Goal: Task Accomplishment & Management: Manage account settings

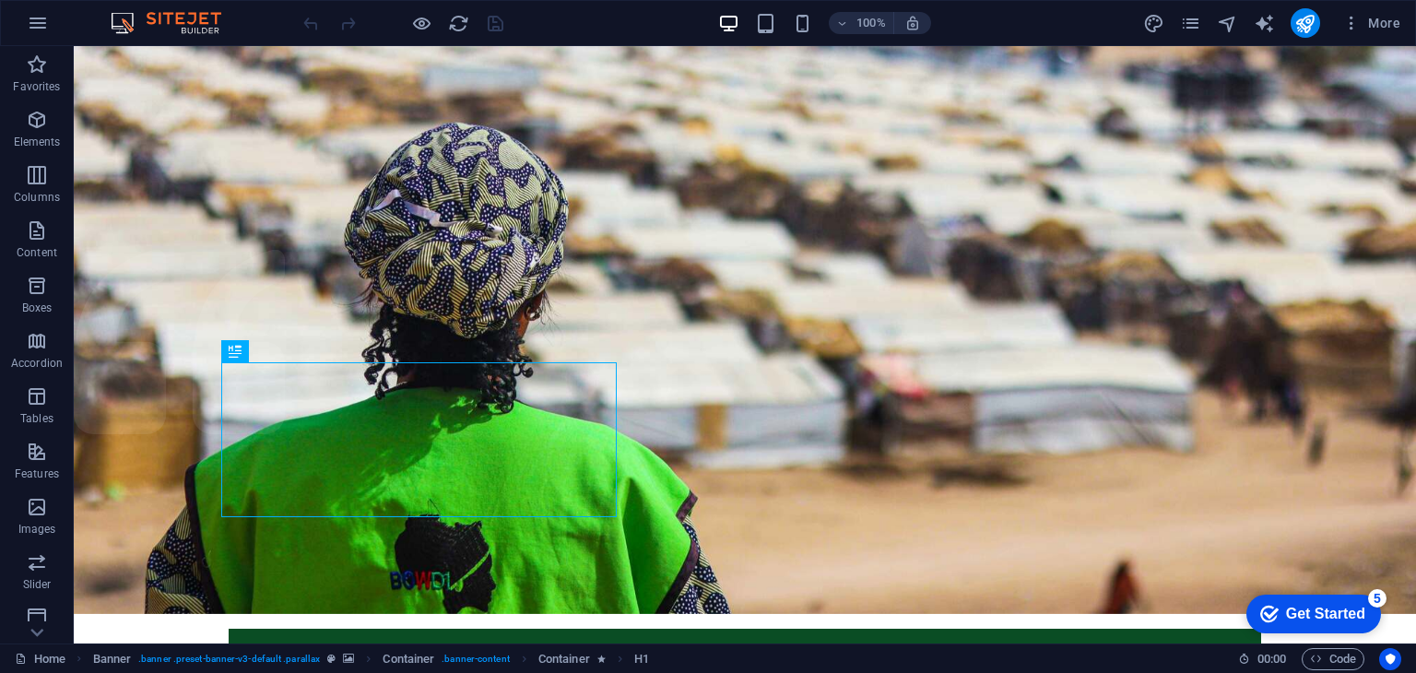
click at [1328, 612] on div "Get Started" at bounding box center [1325, 614] width 79 height 17
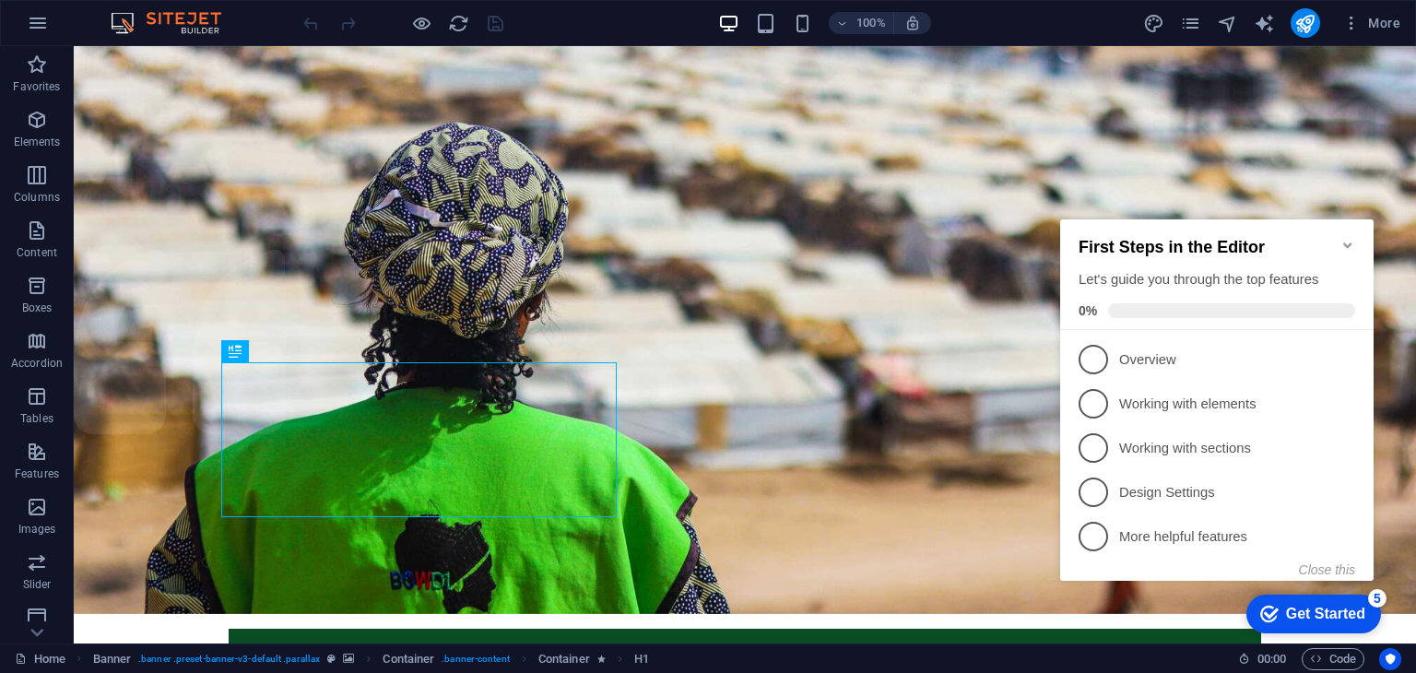
click at [1328, 612] on div "Get Started" at bounding box center [1325, 614] width 79 height 17
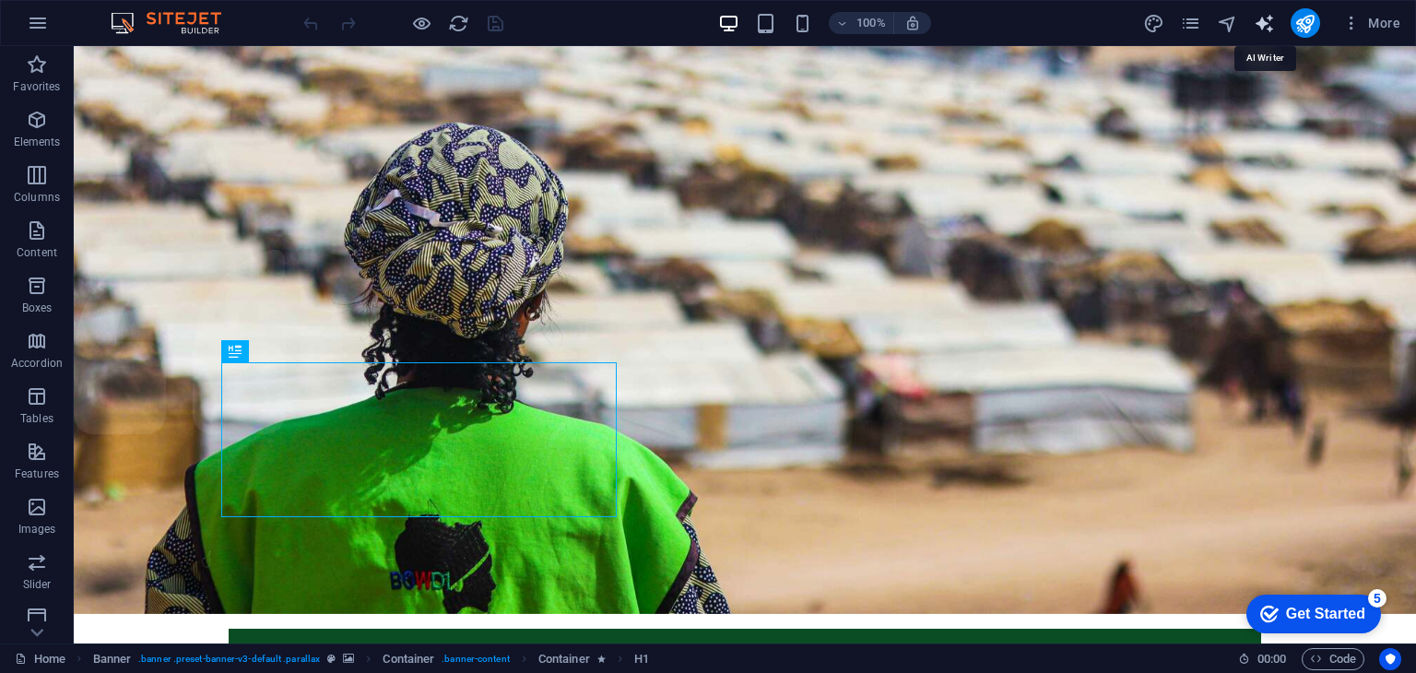
click at [1261, 17] on icon "text_generator" at bounding box center [1264, 23] width 21 height 21
select select "English"
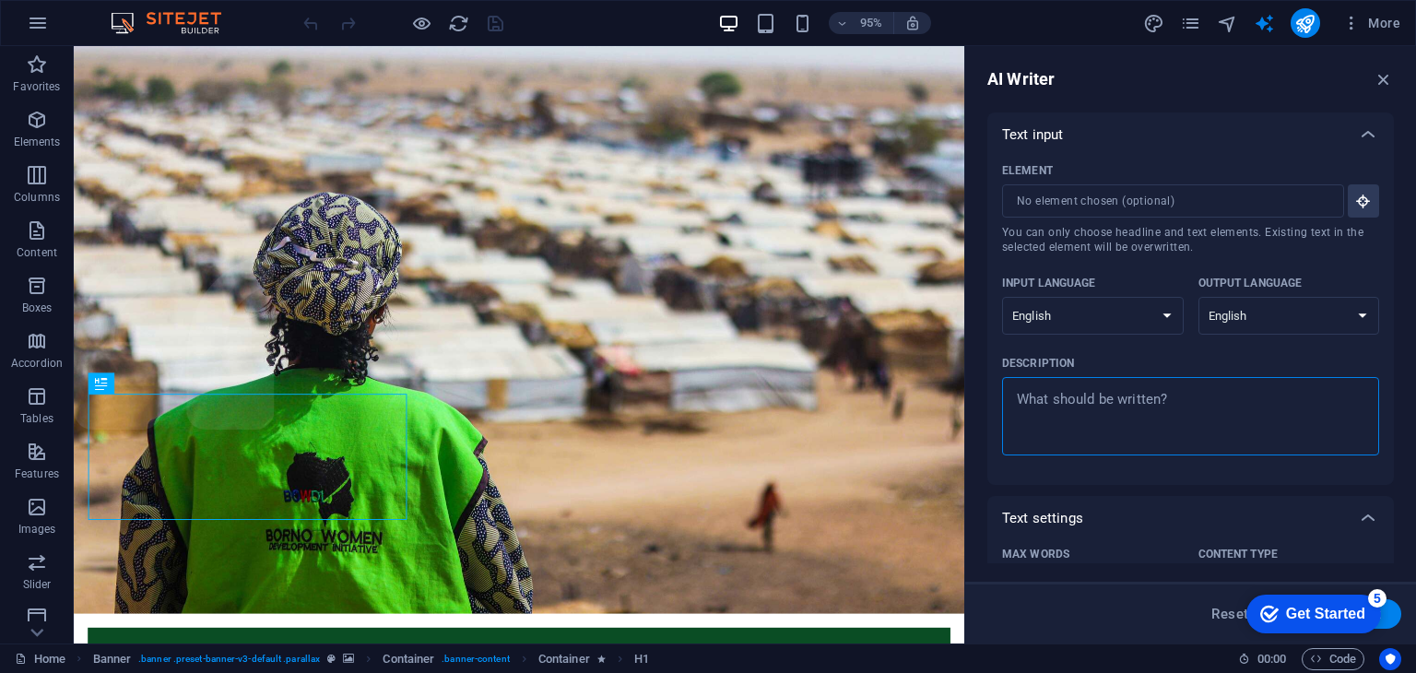
click at [1069, 393] on textarea "Description x ​" at bounding box center [1190, 416] width 359 height 60
type textarea "x"
click at [1029, 407] on textarea "Description x ​" at bounding box center [1190, 416] width 359 height 60
paste textarea "“Build an MVP website for a non-profit organization called Bridge for Women Dev…"
type textarea "“Build an MVP website for a non-profit organization called Bridge for Women Dev…"
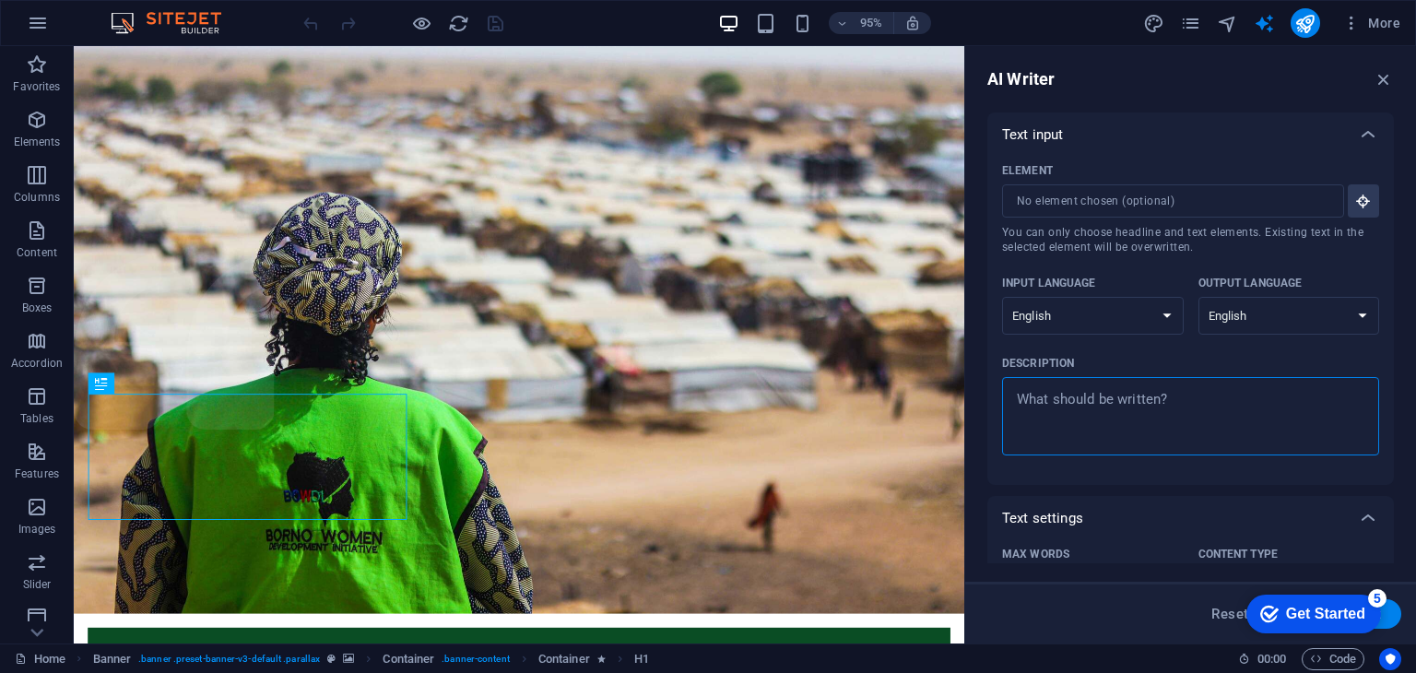
type textarea "x"
type textarea "“Build an MVP website for a non-profit organization called Bridge for Women Dev…"
type textarea "x"
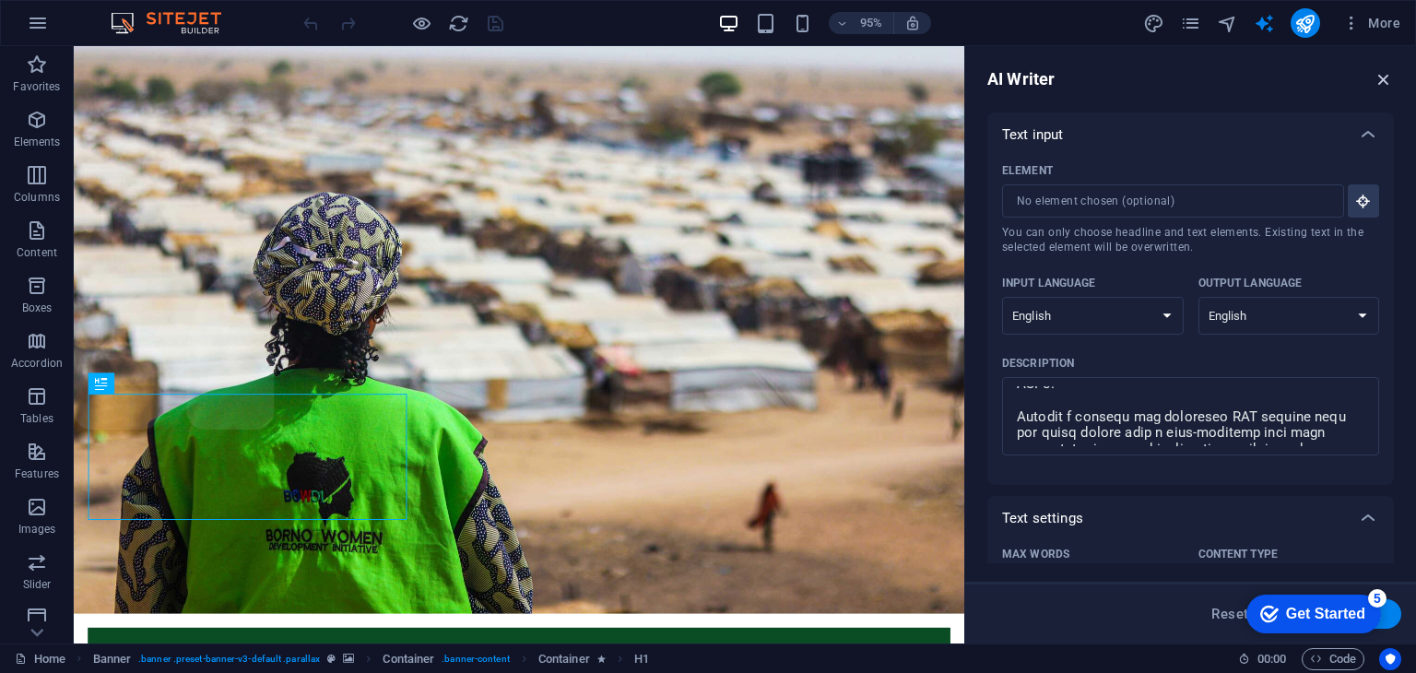
click at [1383, 81] on icon "button" at bounding box center [1384, 79] width 20 height 20
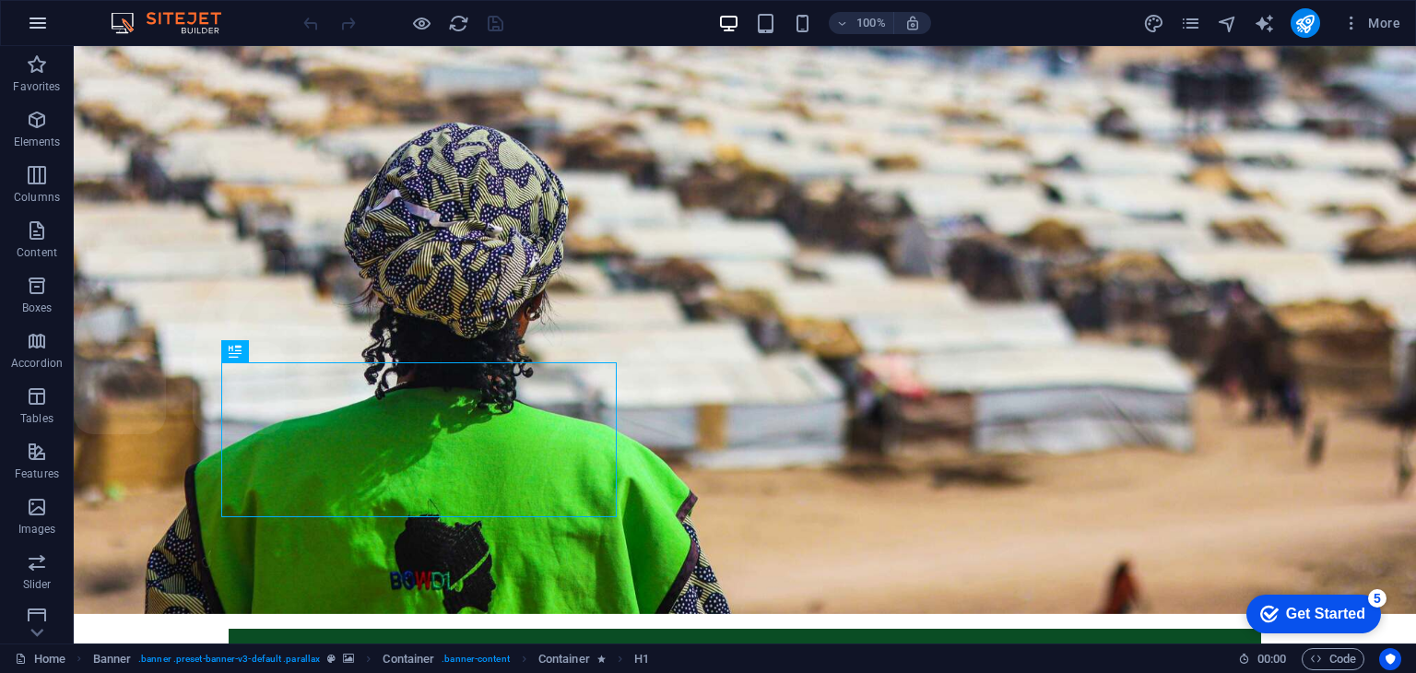
click at [37, 21] on icon "button" at bounding box center [38, 23] width 22 height 22
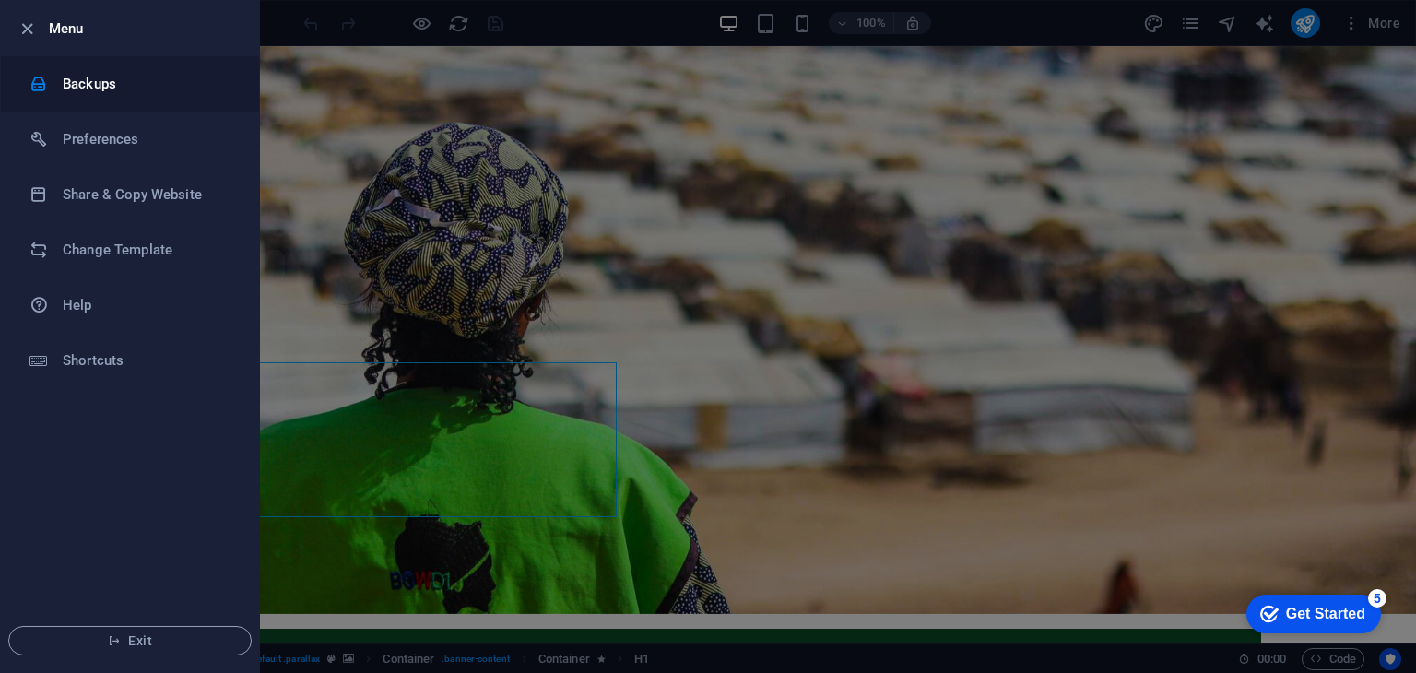
click at [89, 82] on h6 "Backups" at bounding box center [148, 84] width 171 height 22
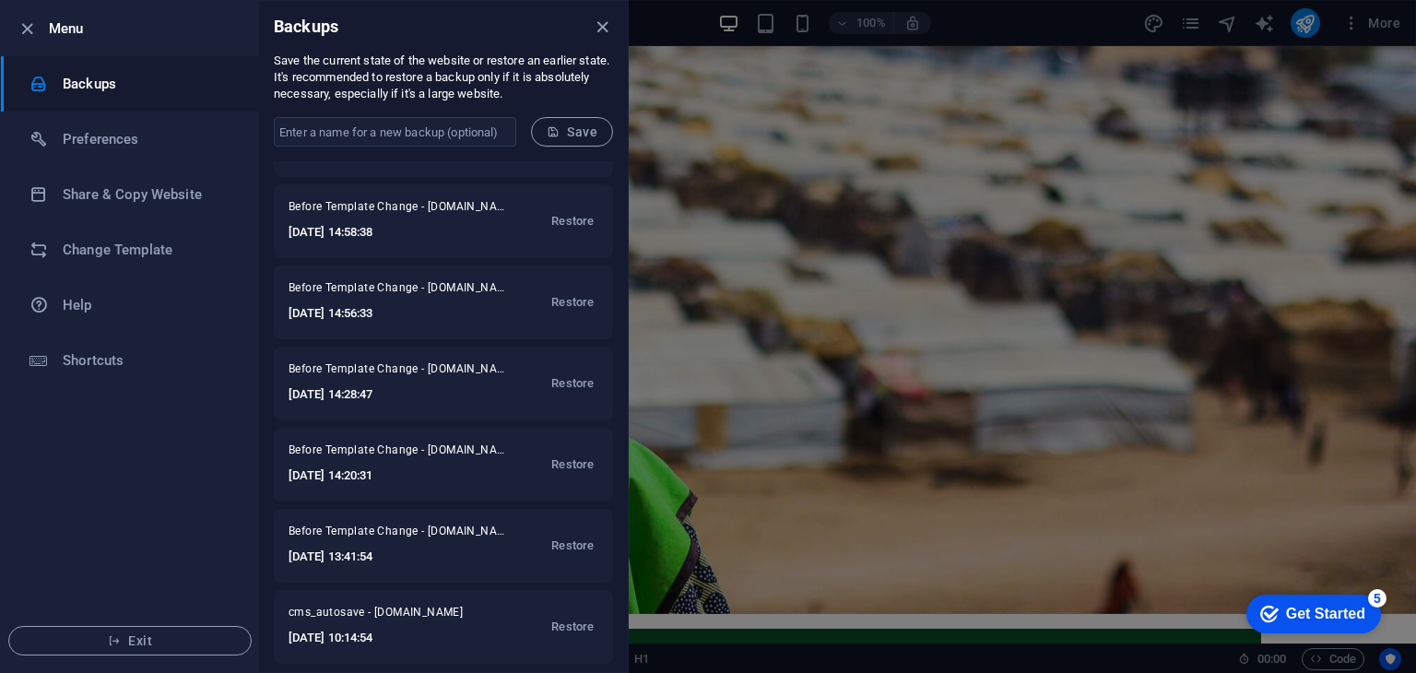
scroll to position [632, 0]
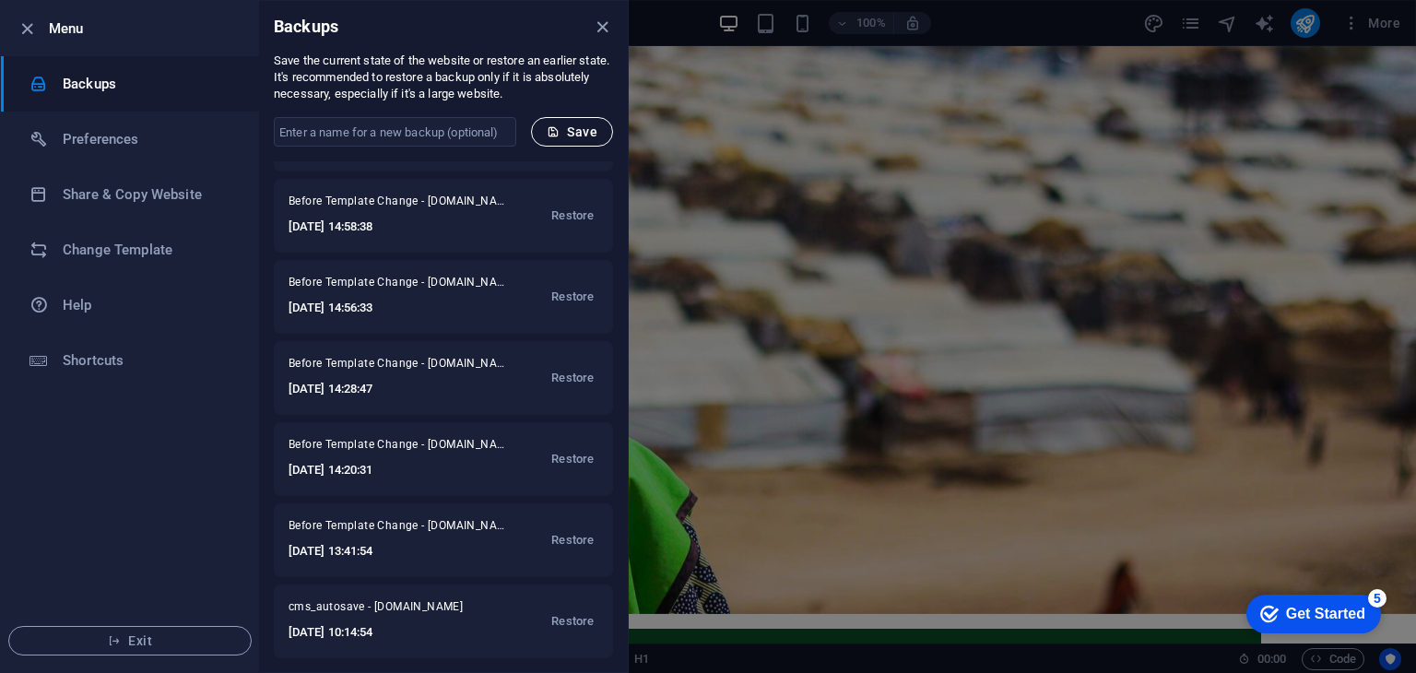
click at [583, 131] on span "Save" at bounding box center [572, 131] width 51 height 15
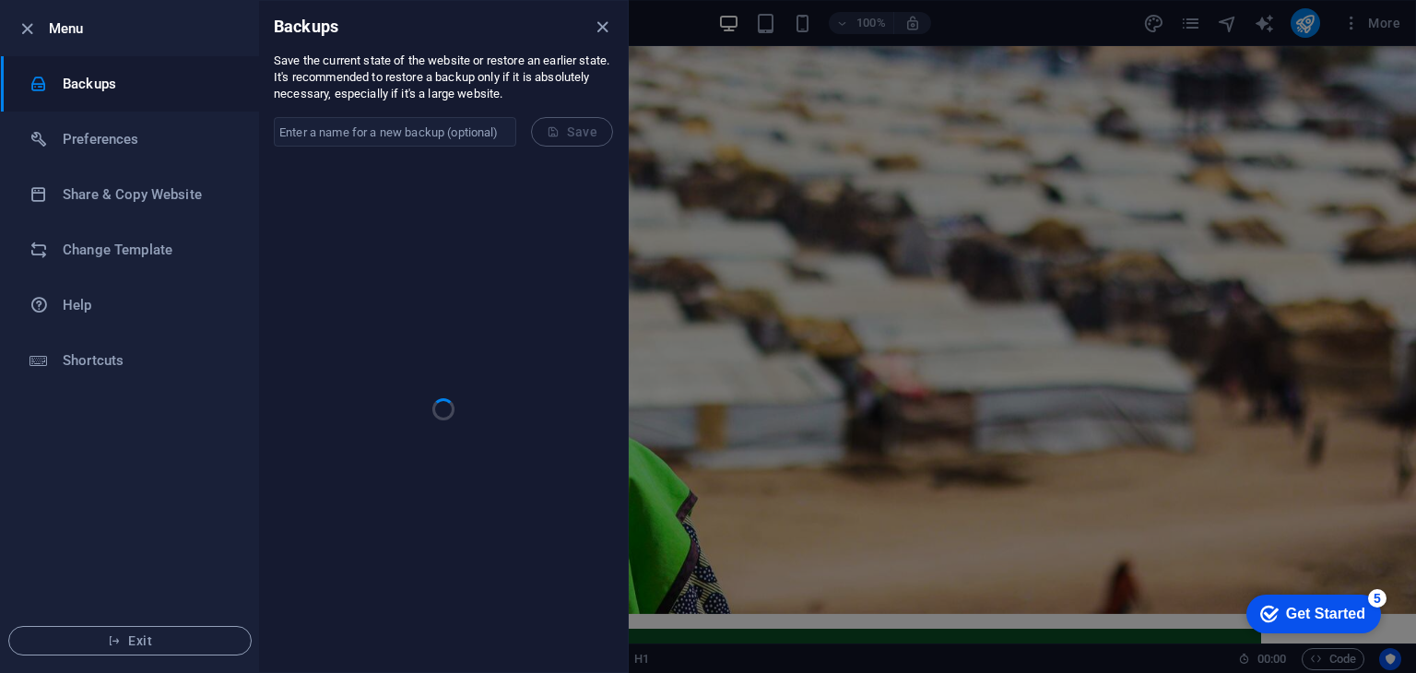
scroll to position [0, 0]
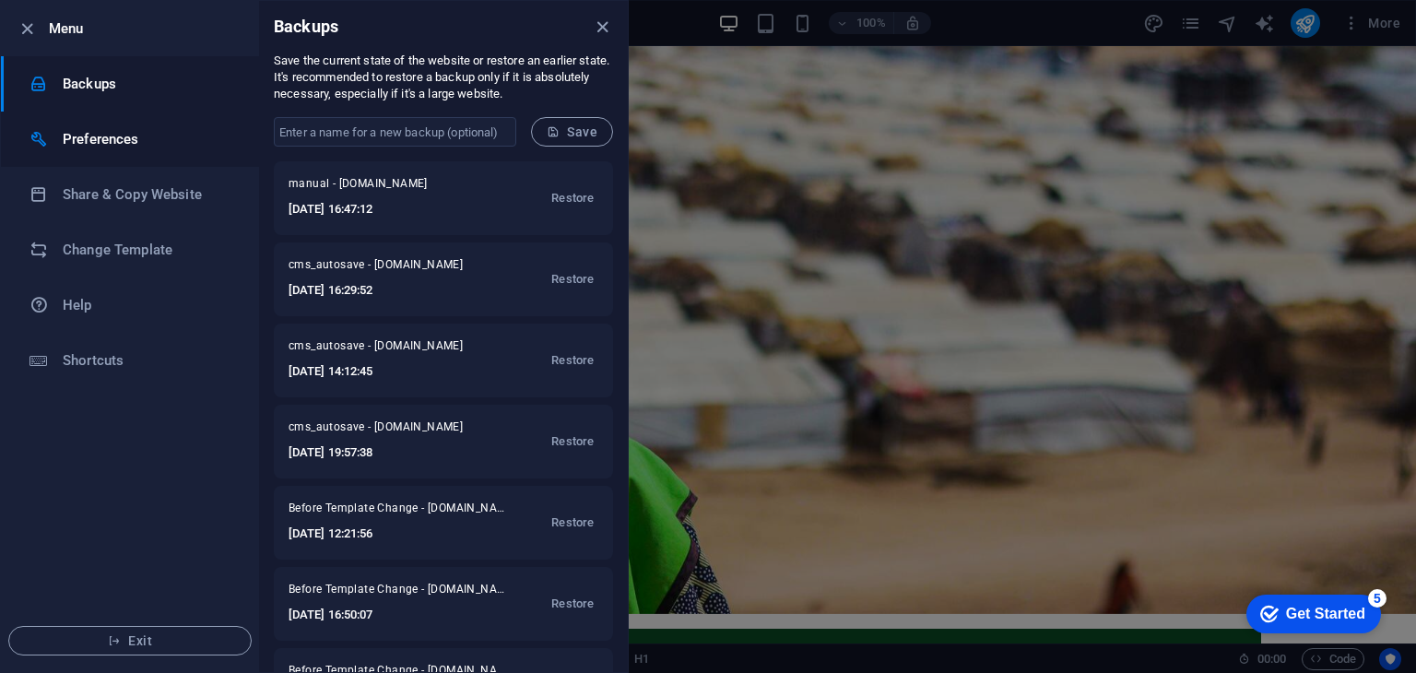
click at [132, 142] on h6 "Preferences" at bounding box center [148, 139] width 171 height 22
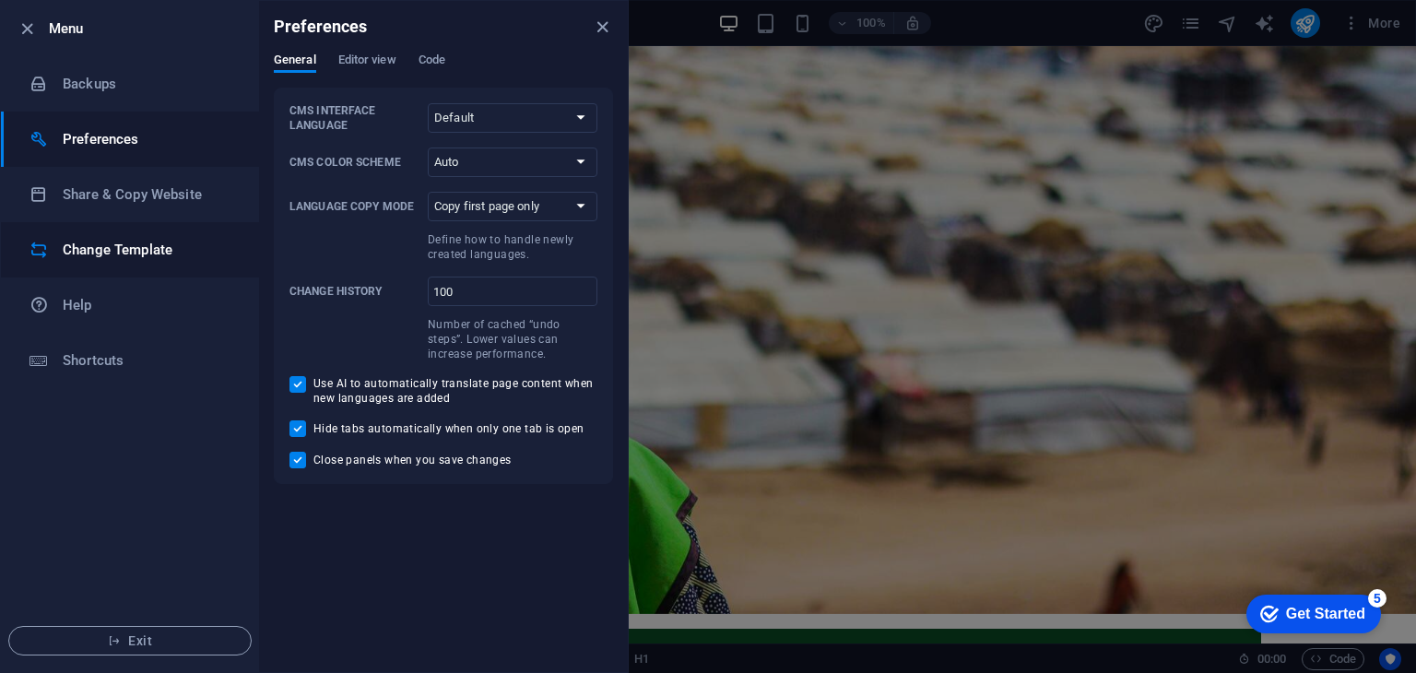
click at [130, 228] on li "Change Template" at bounding box center [130, 249] width 258 height 55
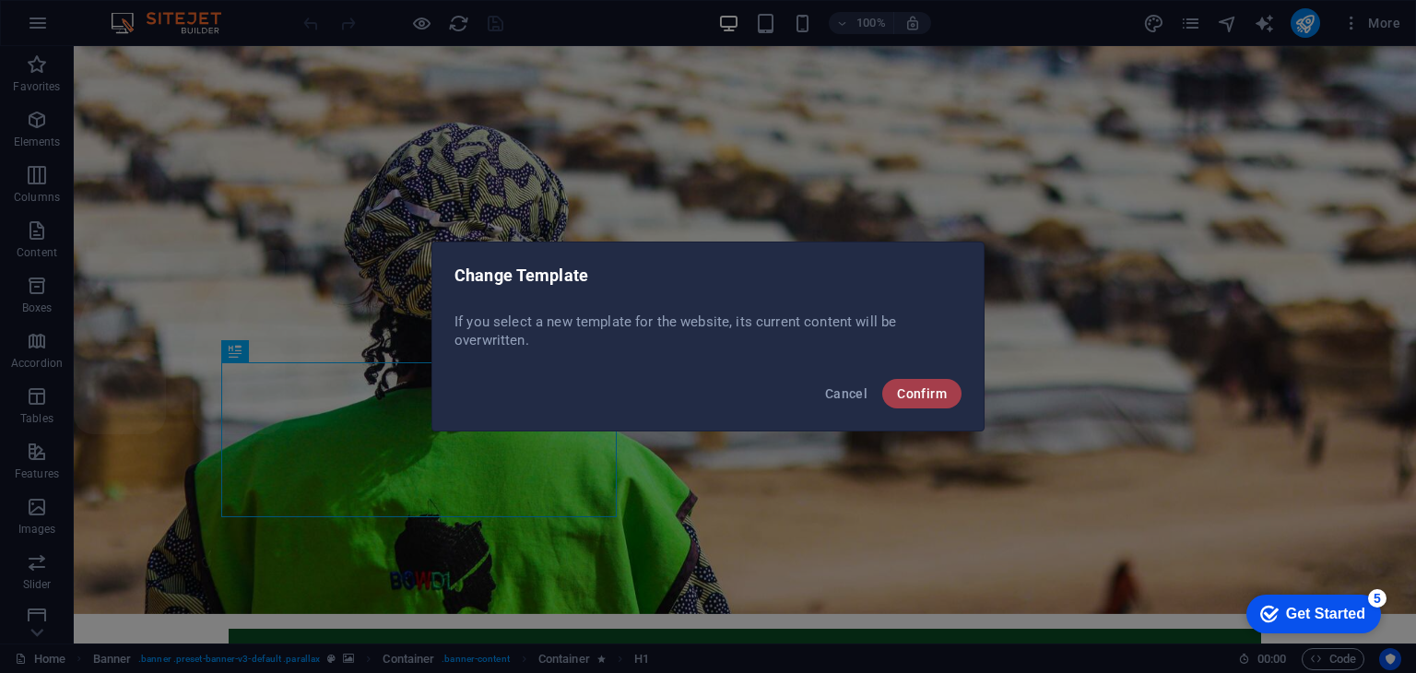
click at [922, 386] on span "Confirm" at bounding box center [922, 393] width 50 height 15
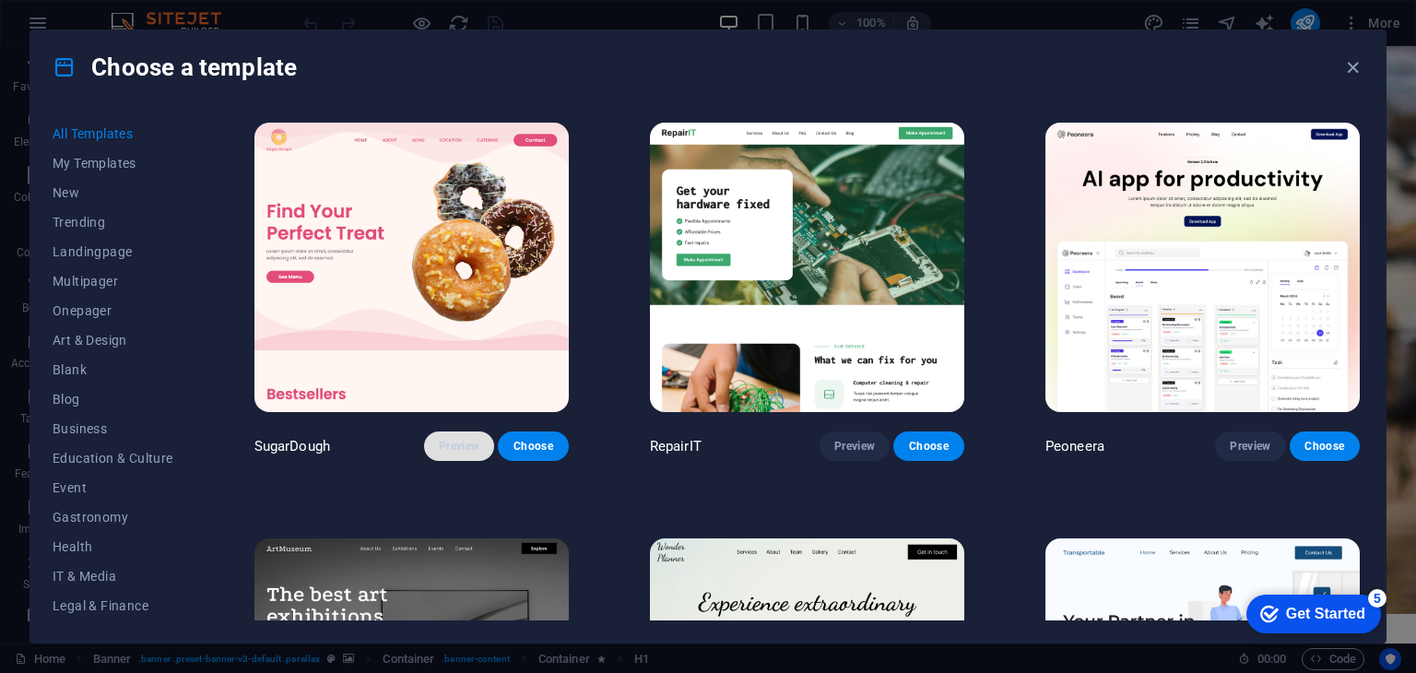
click at [447, 439] on span "Preview" at bounding box center [459, 446] width 41 height 15
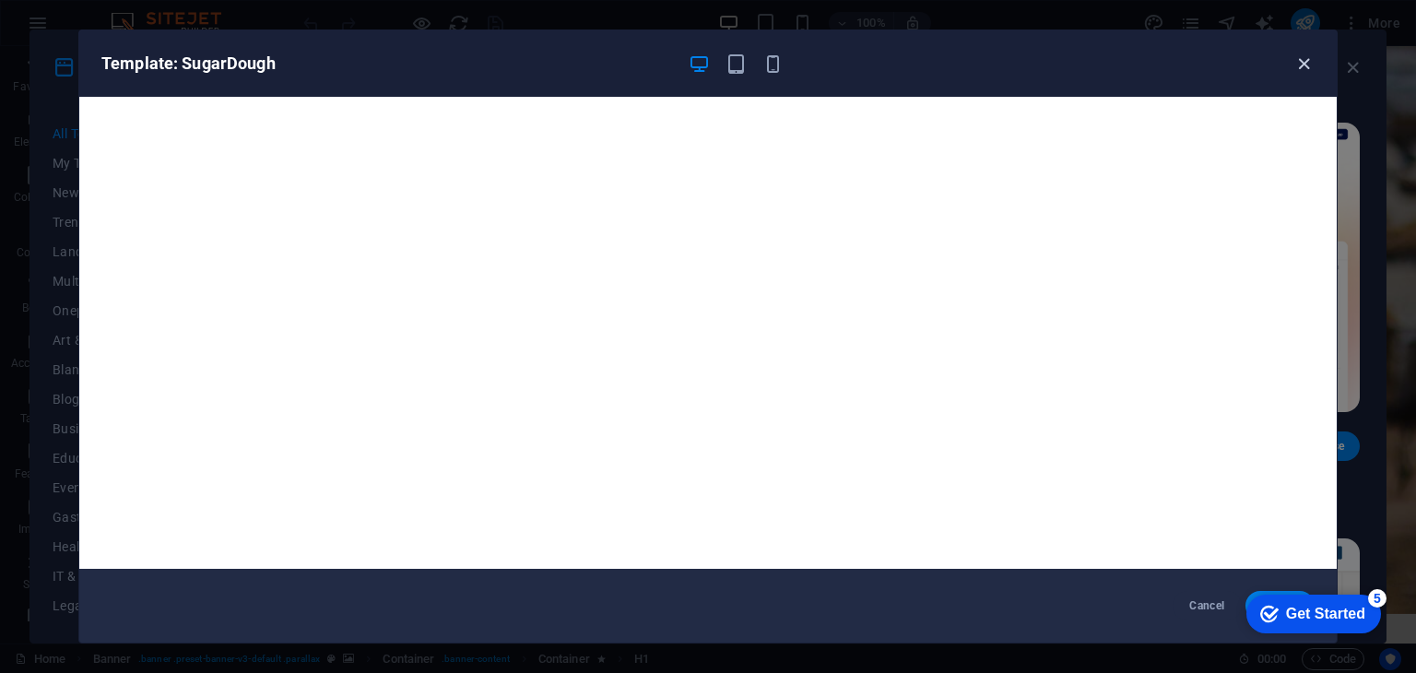
click at [1309, 60] on icon "button" at bounding box center [1303, 63] width 21 height 21
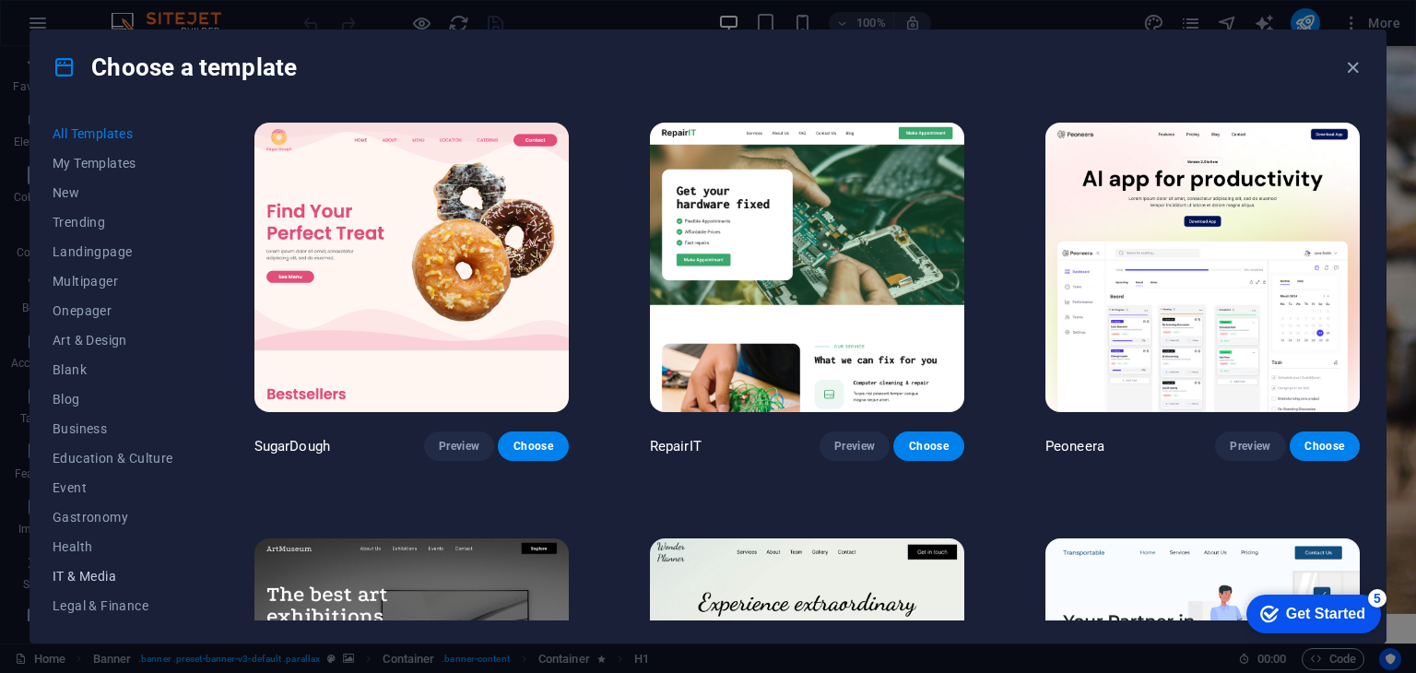
scroll to position [236, 0]
click at [90, 393] on span "Non-Profit" at bounding box center [113, 399] width 121 height 15
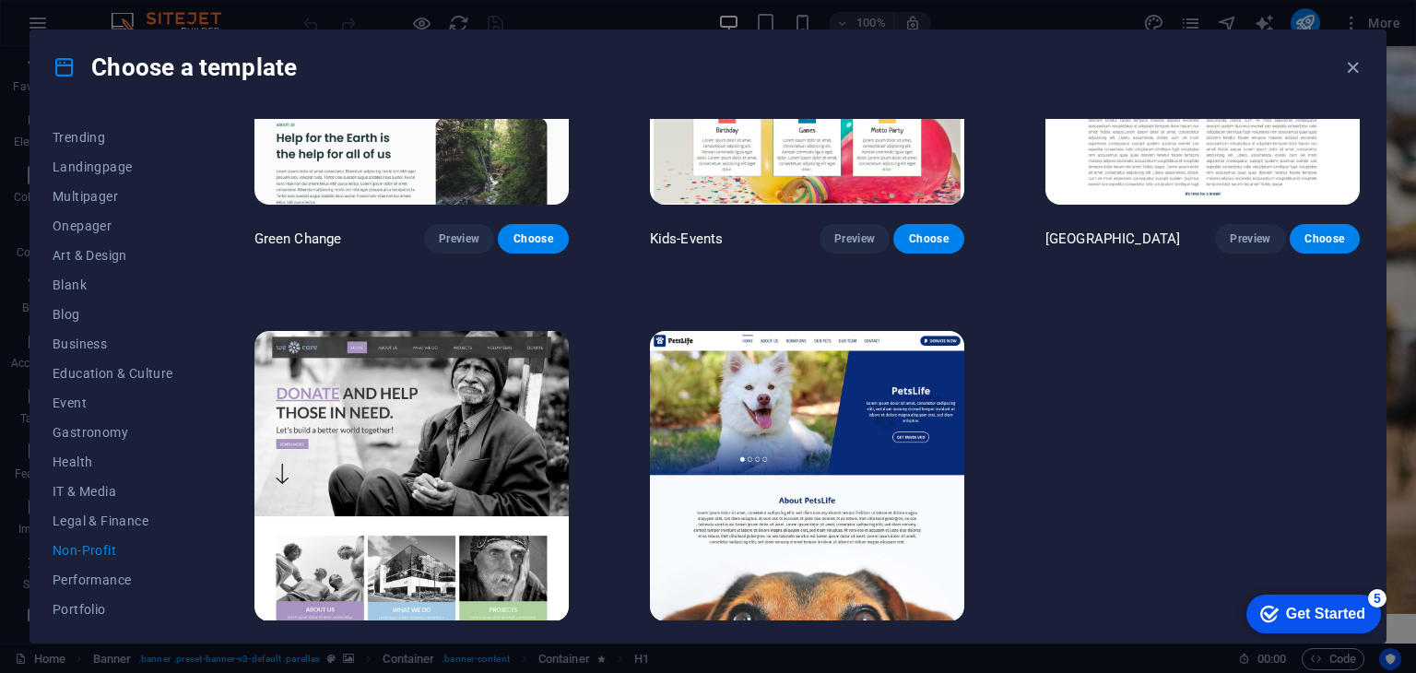
scroll to position [253, 0]
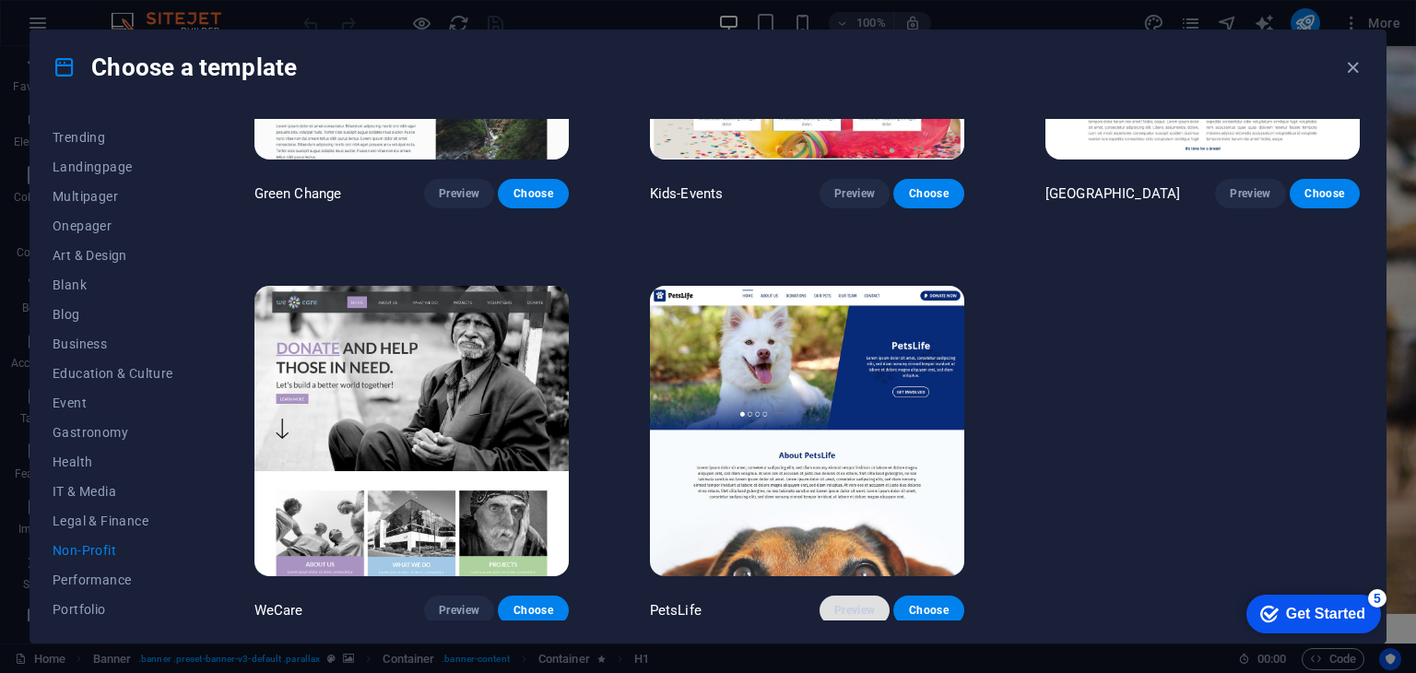
click at [848, 603] on span "Preview" at bounding box center [854, 610] width 41 height 15
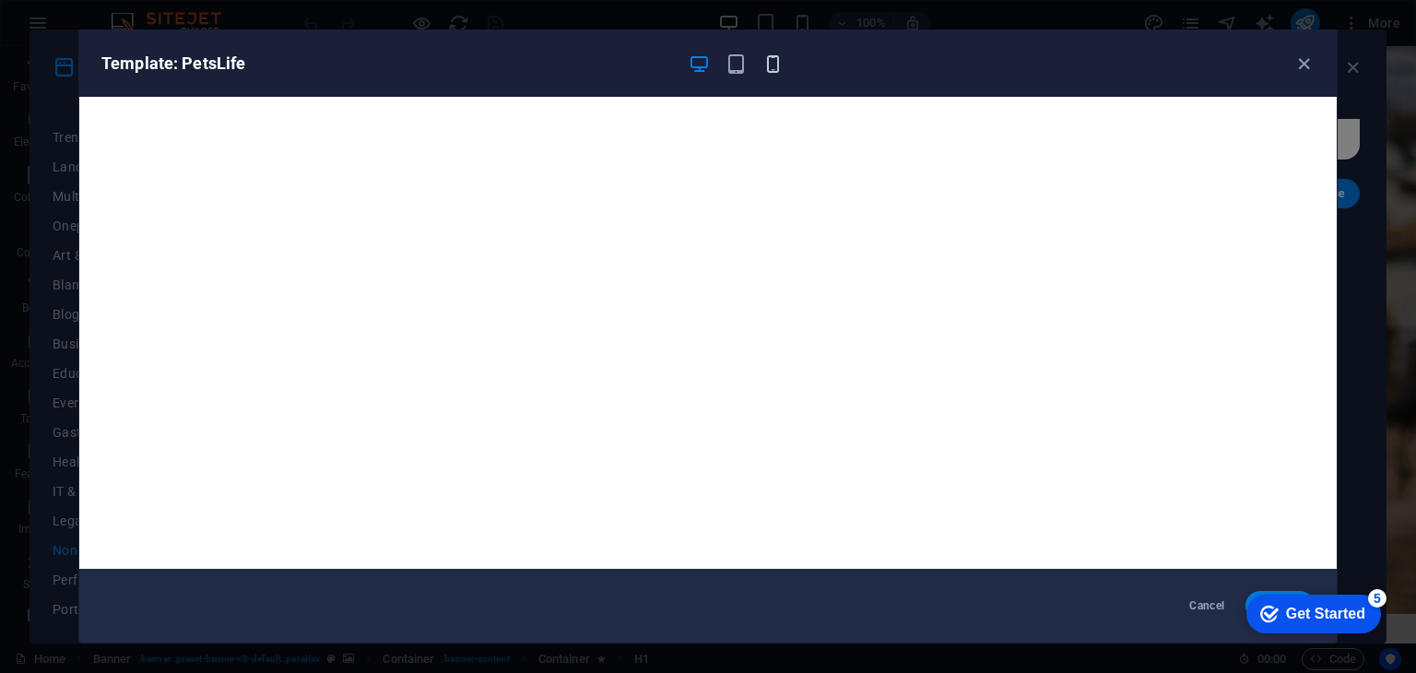
click at [771, 62] on icon "button" at bounding box center [772, 63] width 21 height 21
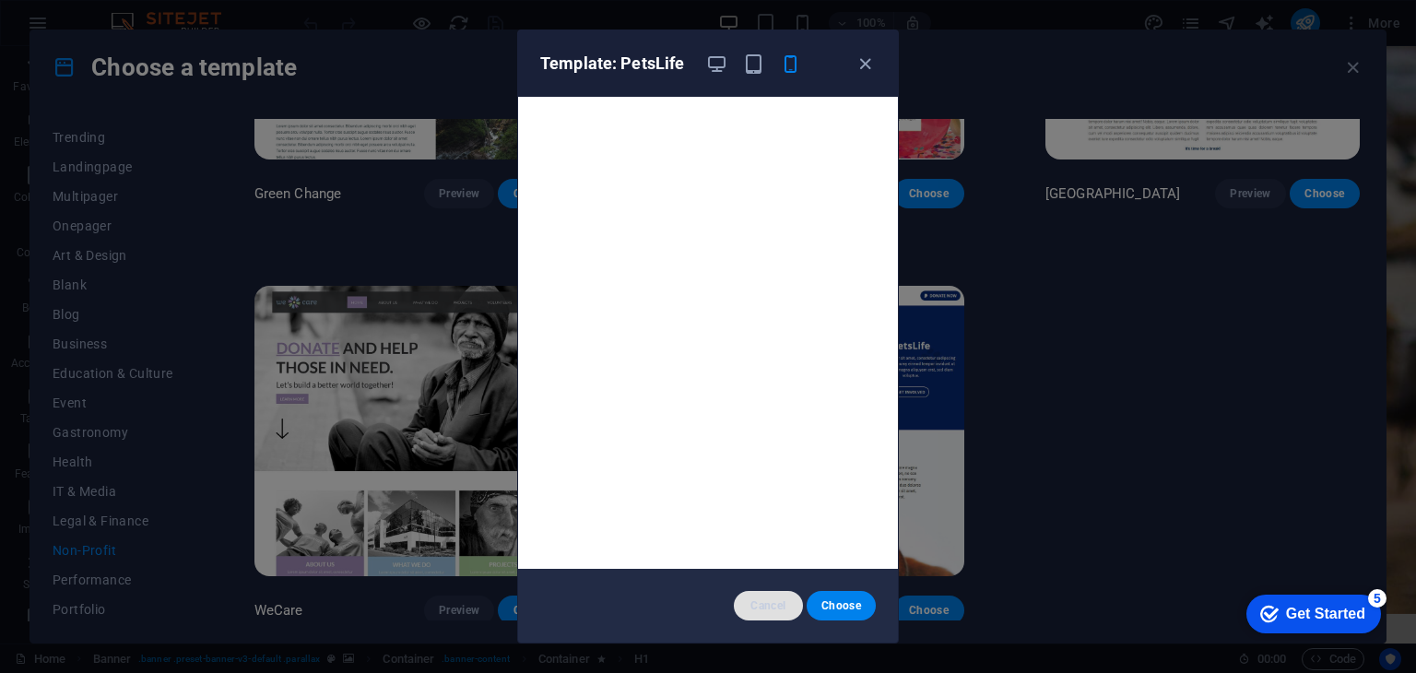
click at [762, 603] on span "Cancel" at bounding box center [769, 605] width 40 height 15
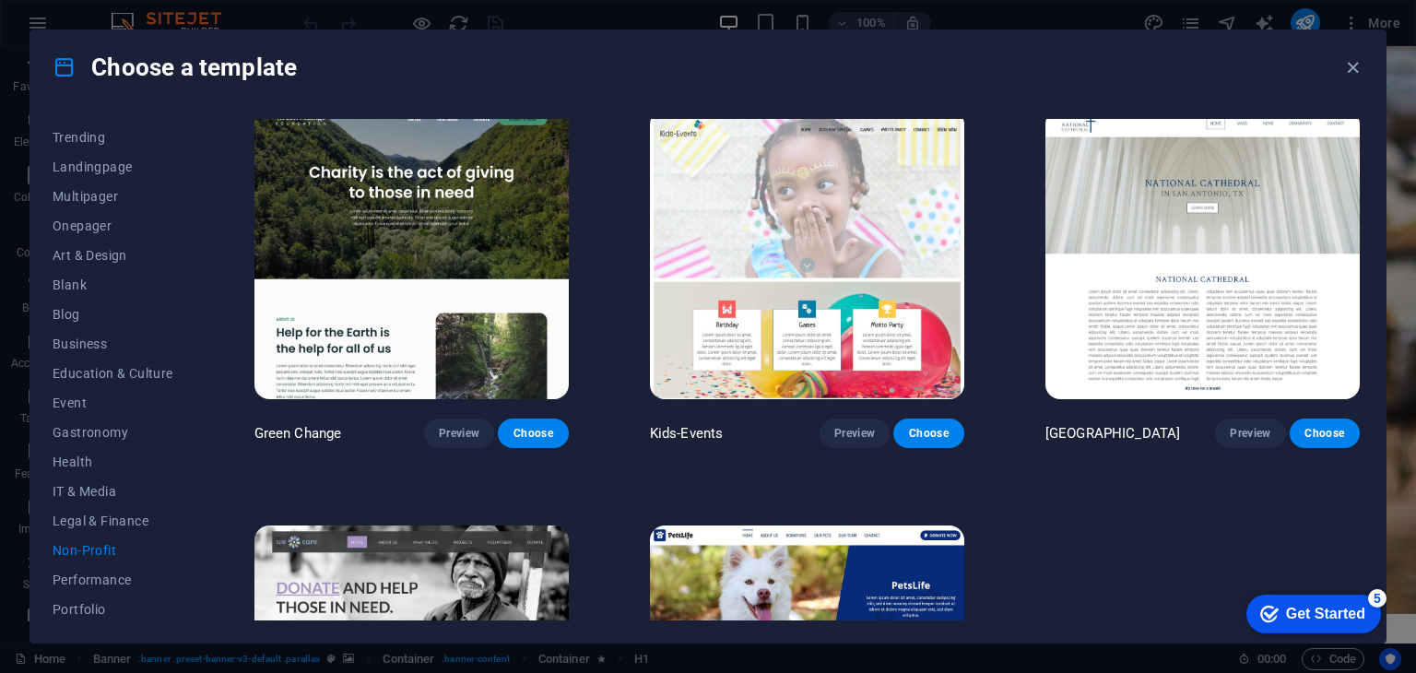
scroll to position [11, 0]
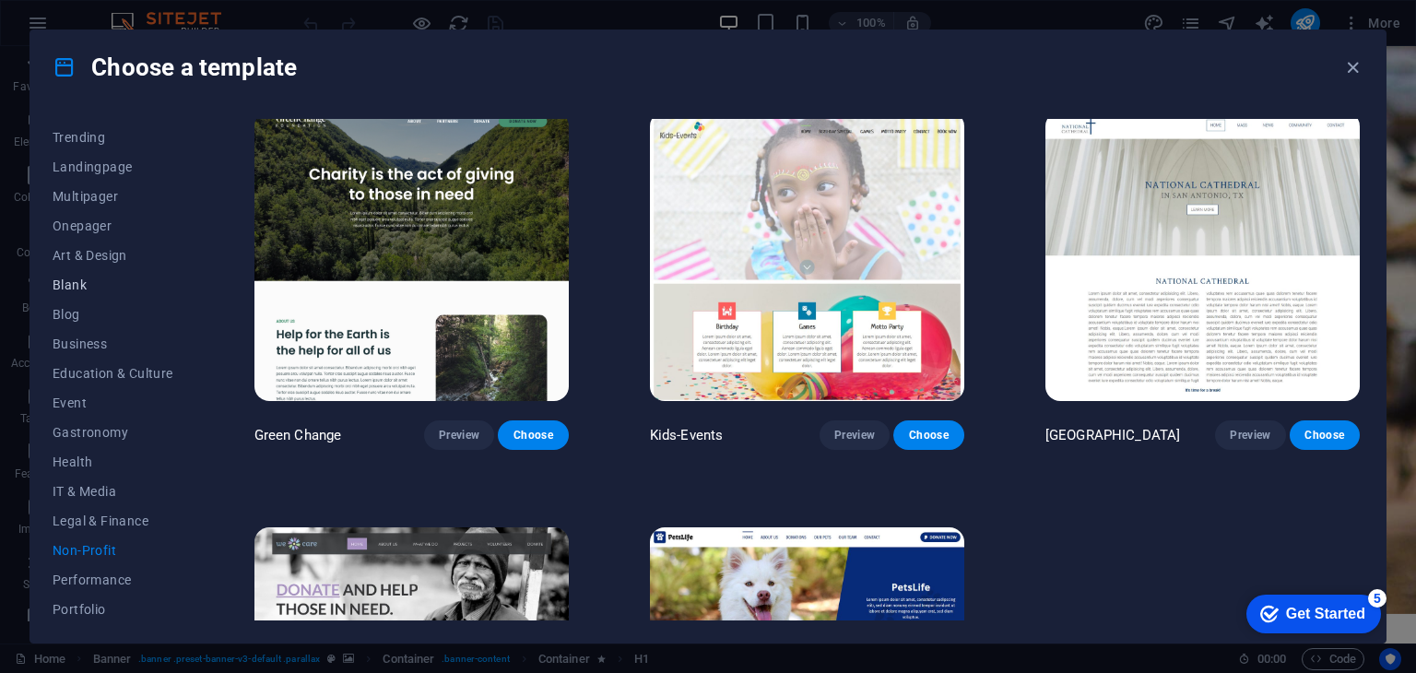
click at [59, 277] on span "Blank" at bounding box center [113, 284] width 121 height 15
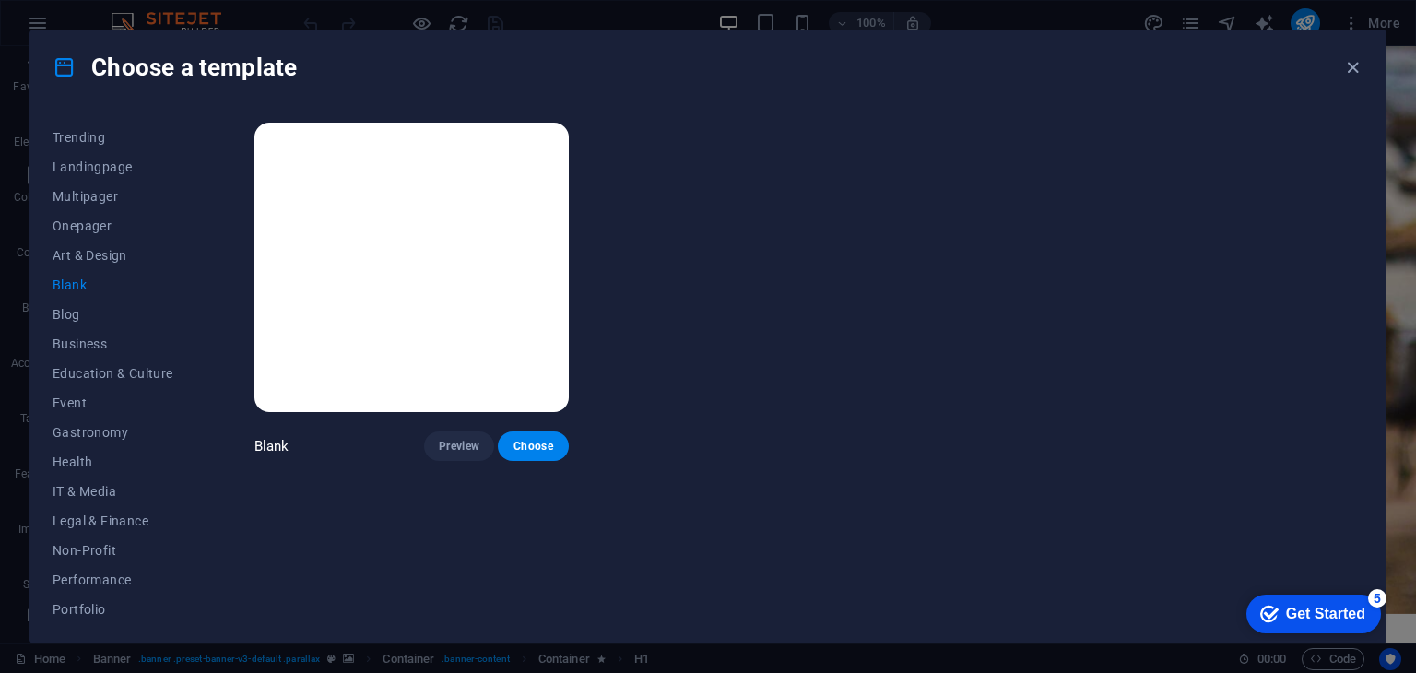
click at [443, 256] on img at bounding box center [411, 267] width 314 height 289
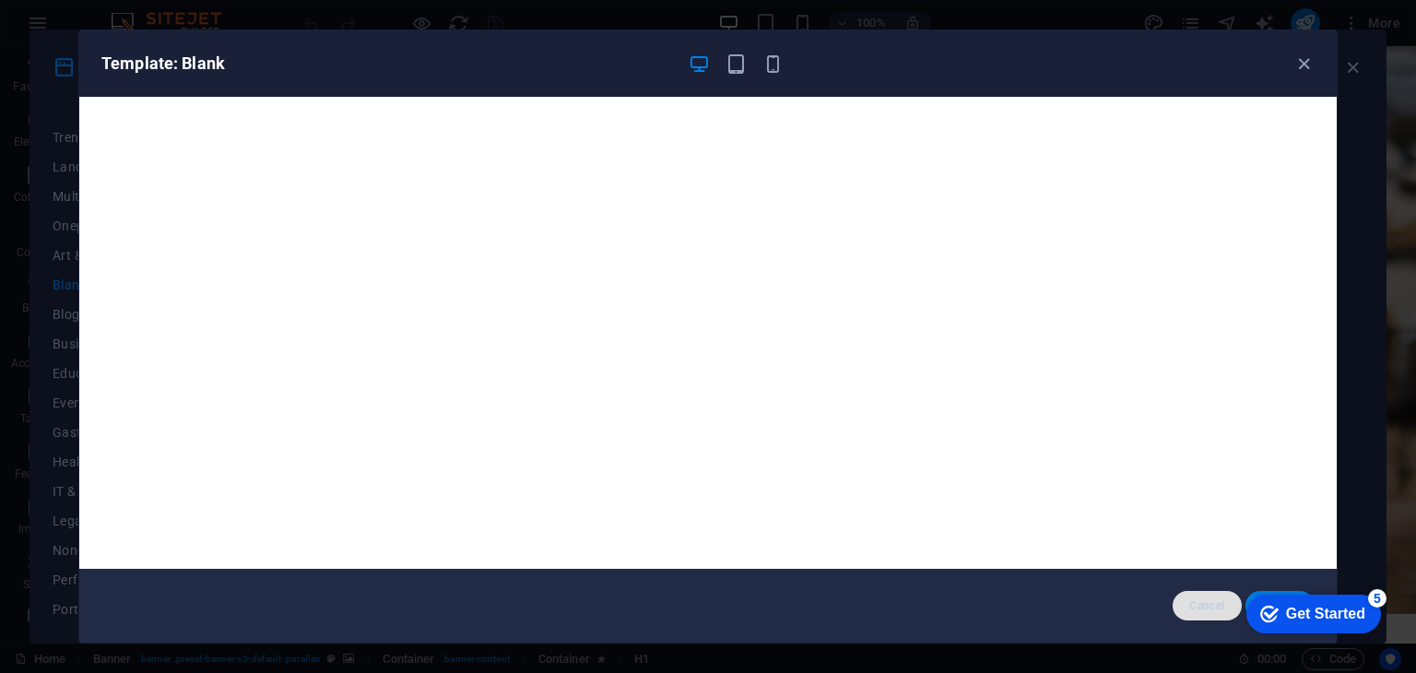
click at [1198, 598] on span "Cancel" at bounding box center [1207, 605] width 40 height 15
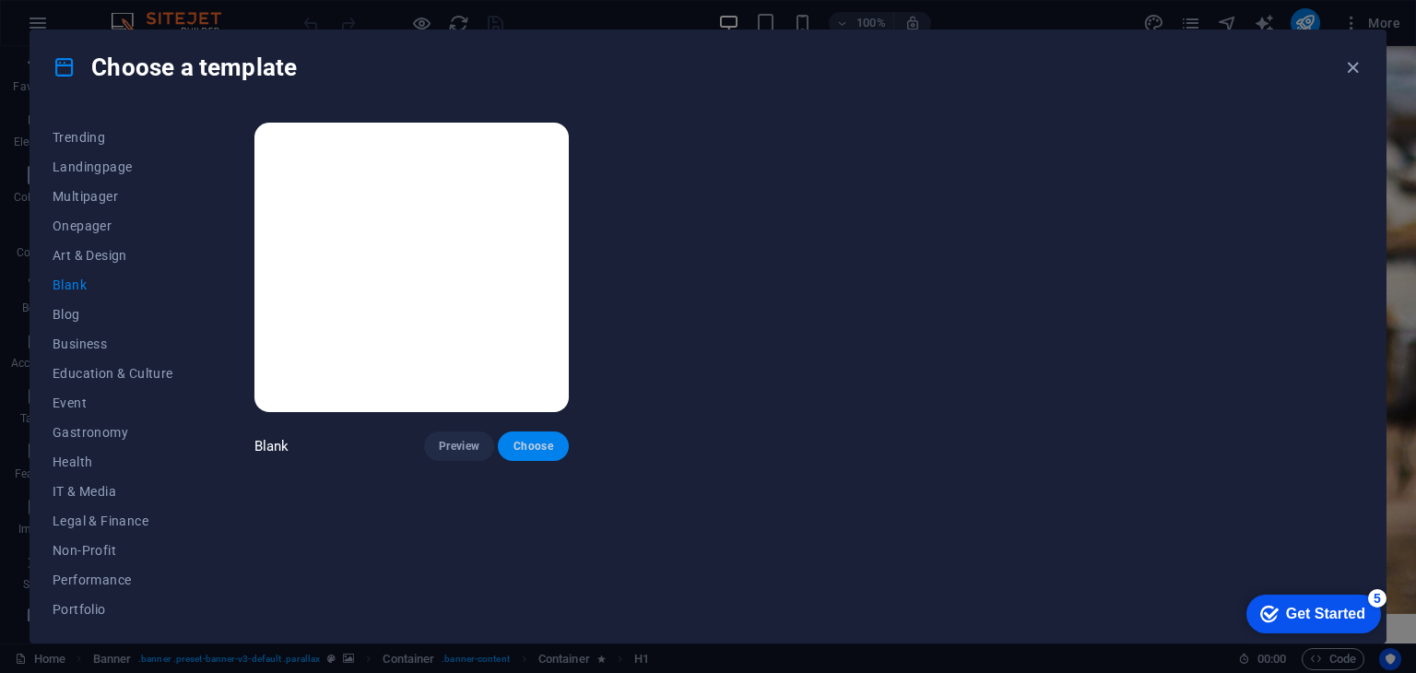
click at [525, 448] on span "Choose" at bounding box center [533, 446] width 41 height 15
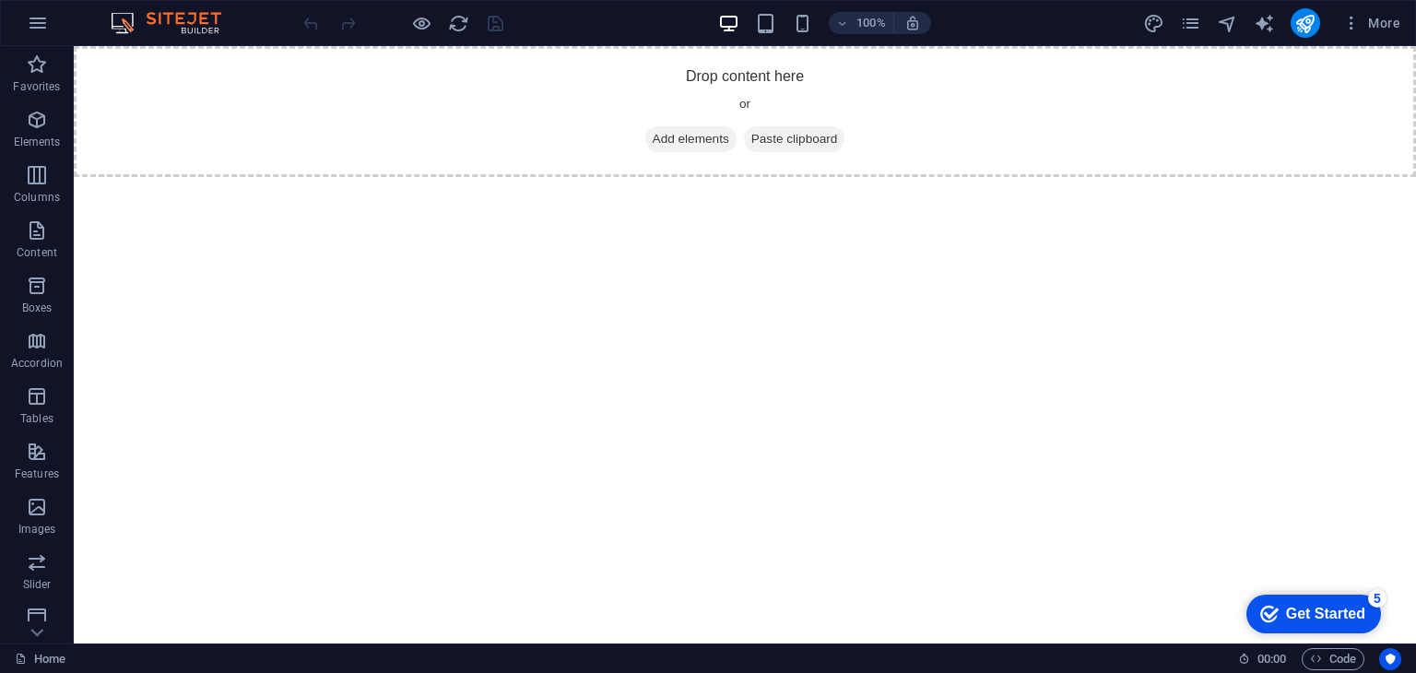
click at [1309, 611] on div "Get Started" at bounding box center [1325, 614] width 79 height 17
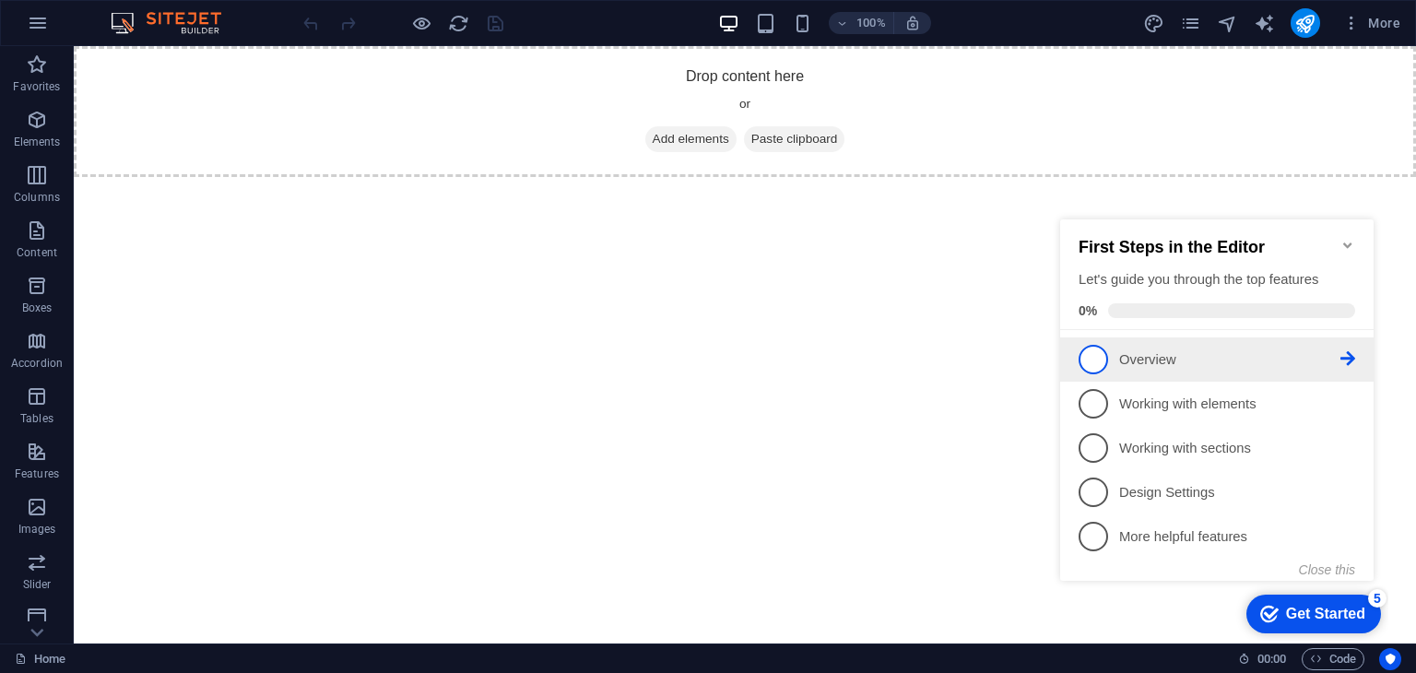
click at [1092, 358] on span "1" at bounding box center [1094, 360] width 30 height 30
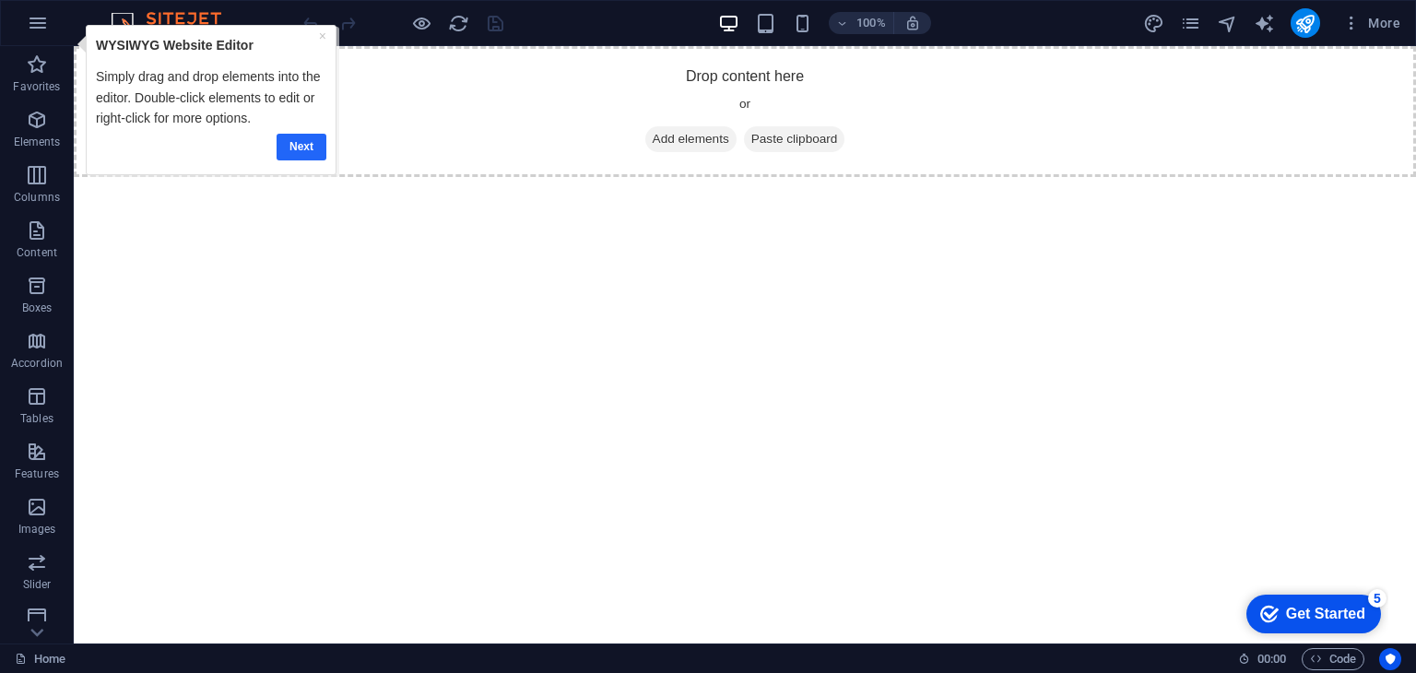
click at [292, 140] on link "Next" at bounding box center [302, 146] width 50 height 27
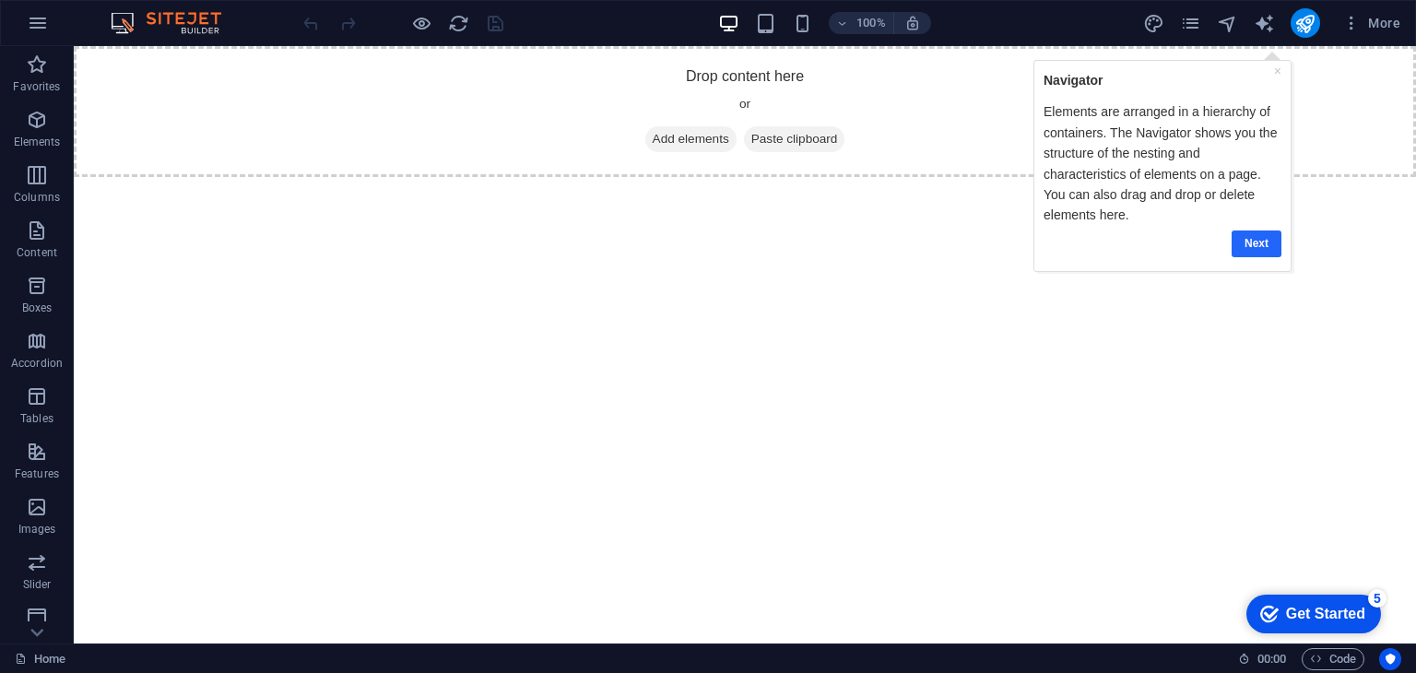
click at [1252, 242] on link "Next" at bounding box center [1256, 243] width 50 height 27
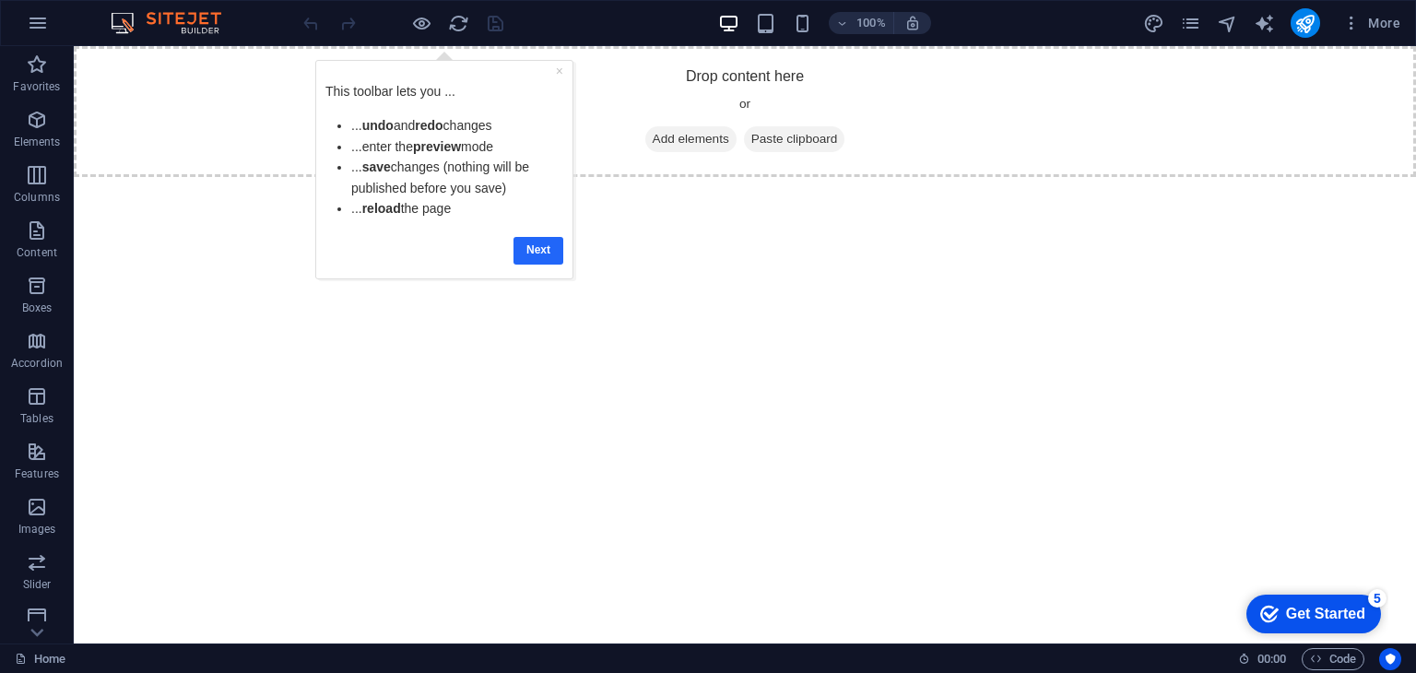
click at [528, 253] on link "Next" at bounding box center [539, 249] width 50 height 27
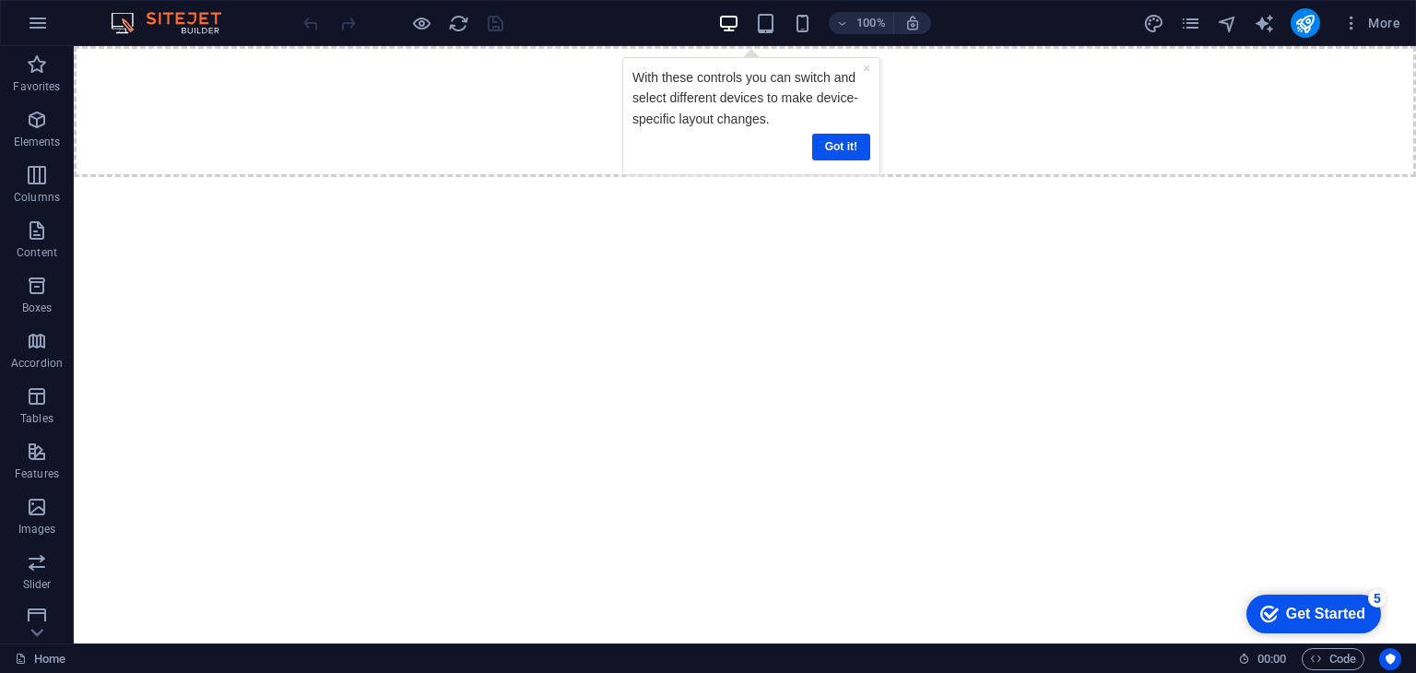
click at [1310, 611] on div "Get Started" at bounding box center [1325, 614] width 79 height 17
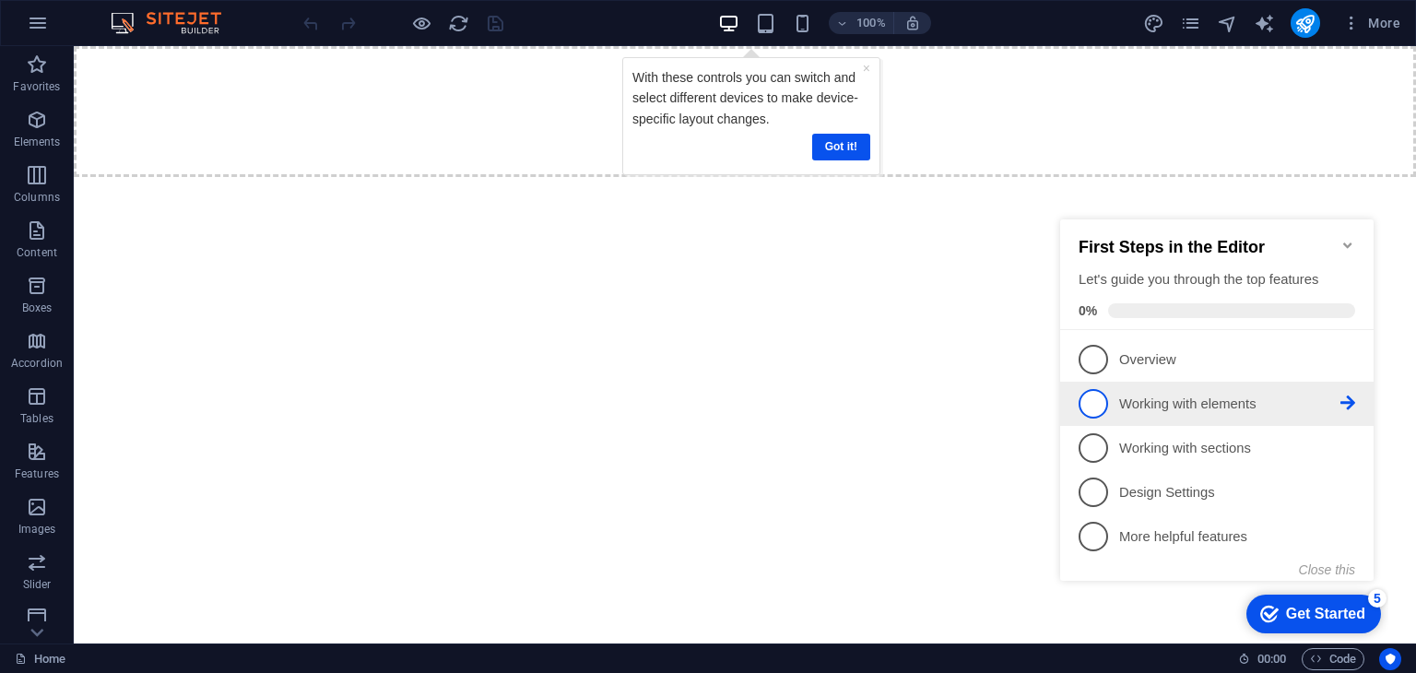
click at [1107, 409] on link "2 Working with elements - incomplete" at bounding box center [1217, 404] width 277 height 30
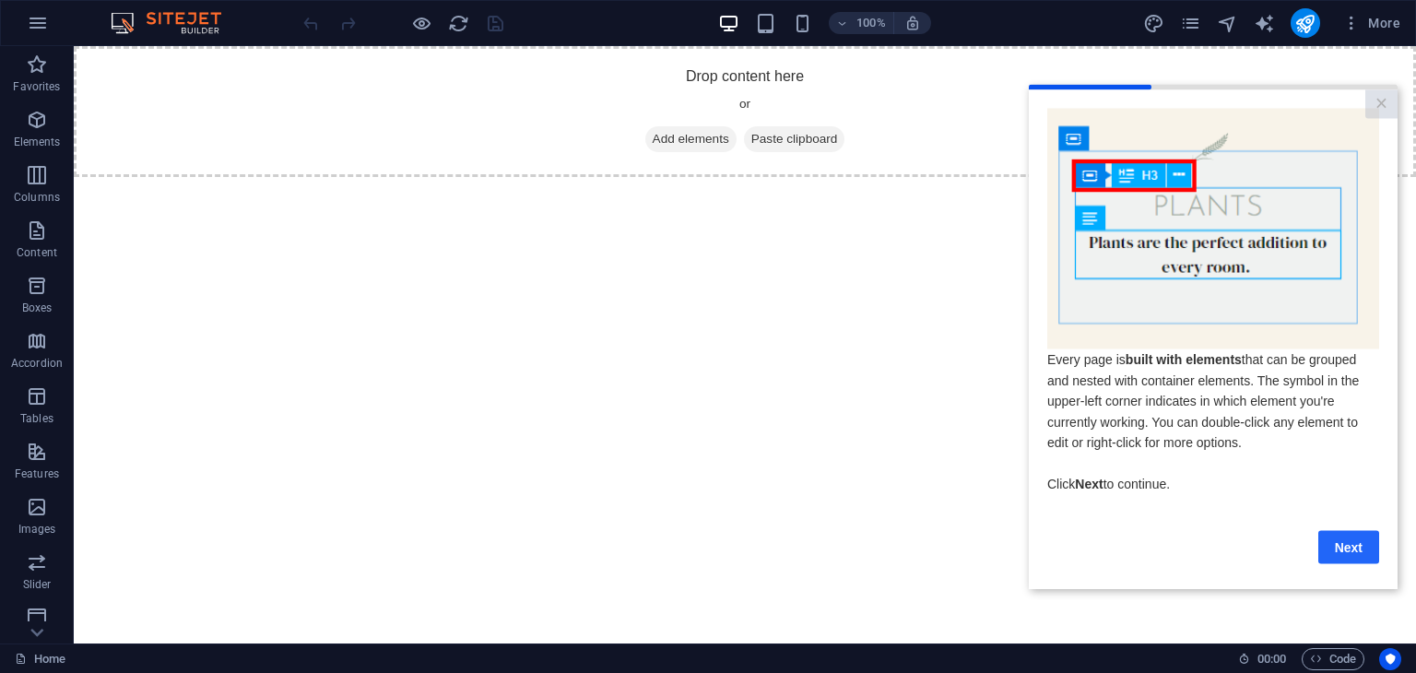
click at [1365, 560] on link "Next" at bounding box center [1348, 546] width 61 height 33
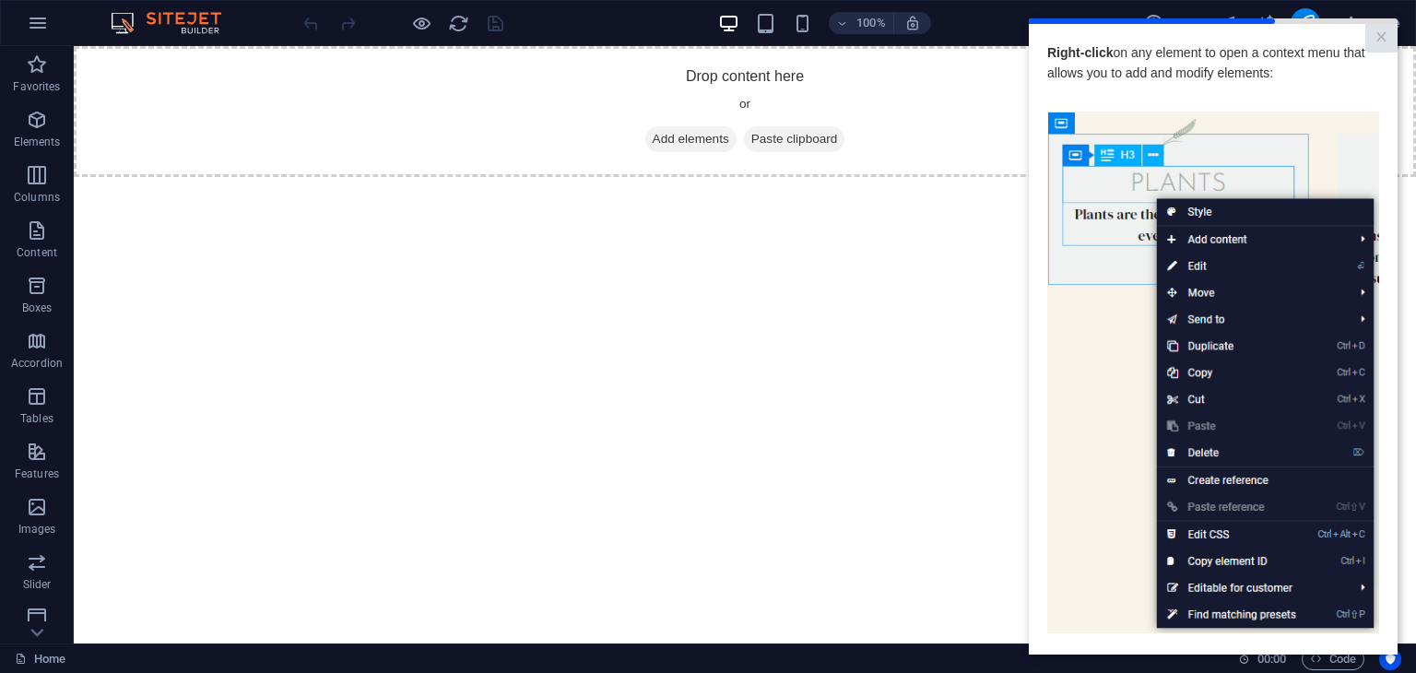
click at [1178, 272] on img at bounding box center [1213, 373] width 332 height 523
click at [1125, 106] on div at bounding box center [1213, 105] width 332 height 14
click at [1352, 575] on img at bounding box center [1213, 373] width 332 height 523
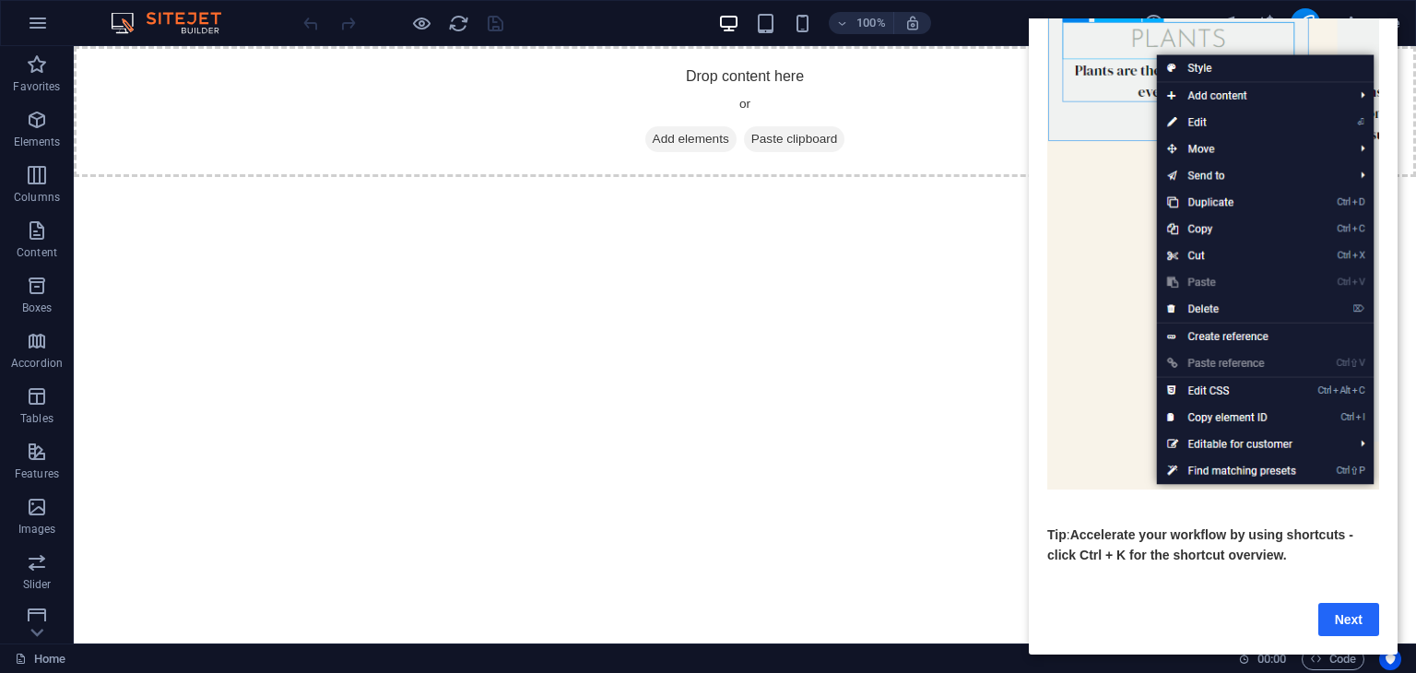
click at [1352, 603] on link "Next" at bounding box center [1348, 619] width 61 height 33
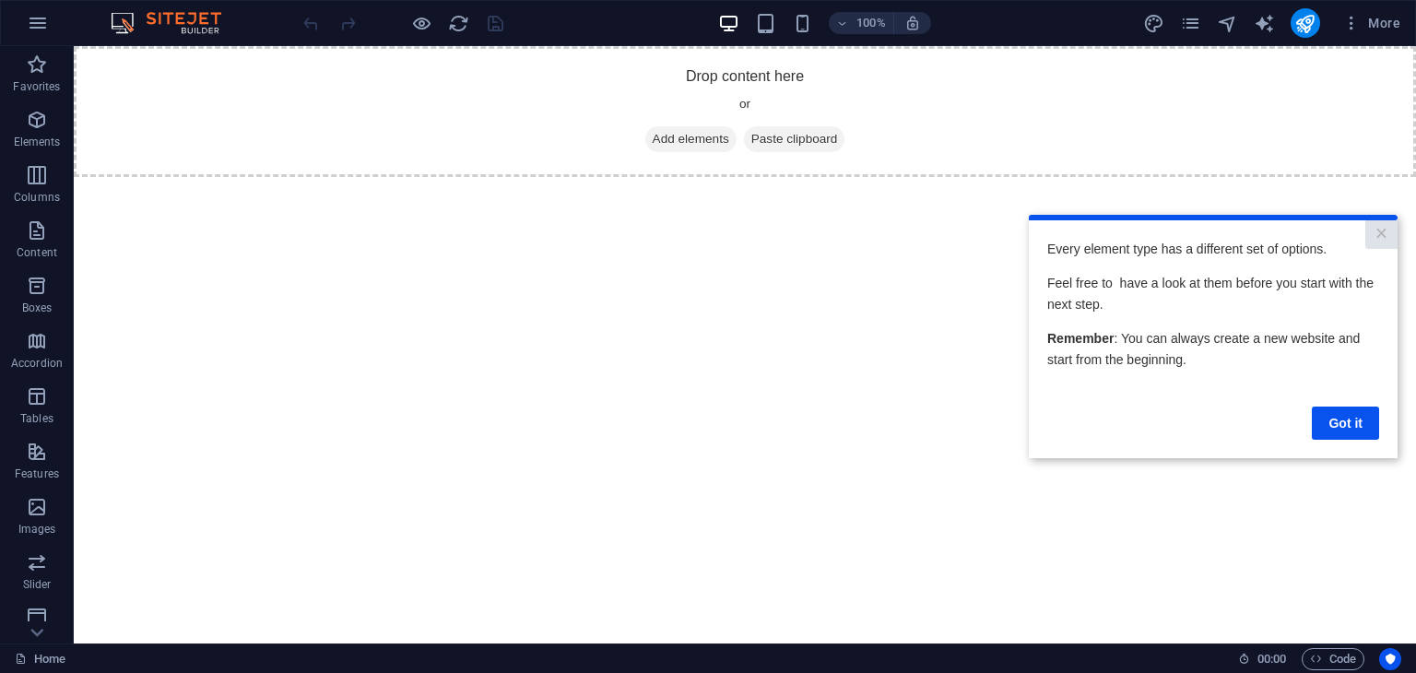
scroll to position [0, 0]
click at [1344, 407] on link "Got it" at bounding box center [1345, 423] width 67 height 33
